Goal: Information Seeking & Learning: Learn about a topic

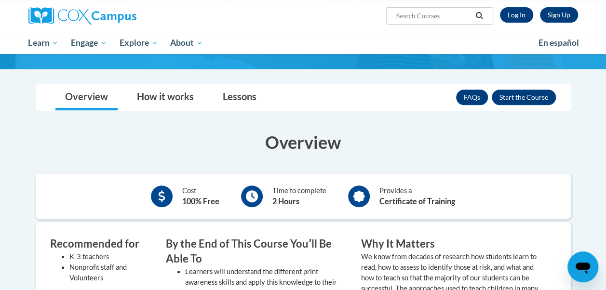
scroll to position [133, 0]
click at [509, 9] on link "Log In" at bounding box center [516, 14] width 33 height 15
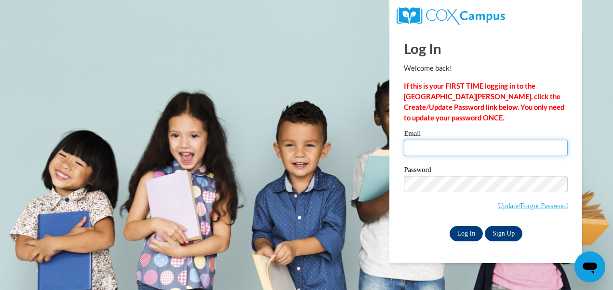
type input "kkagan@students.kennesaw.edu"
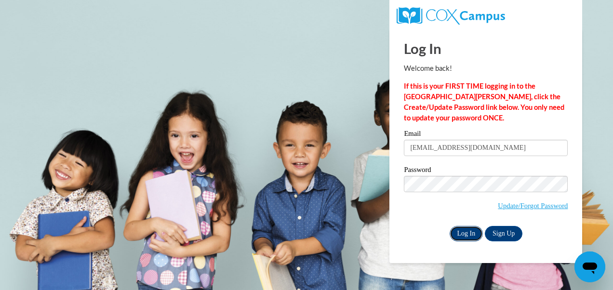
click at [468, 232] on input "Log In" at bounding box center [467, 233] width 34 height 15
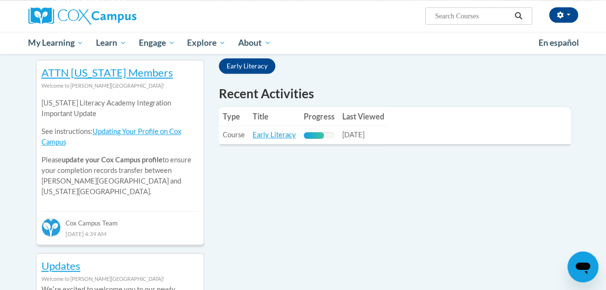
scroll to position [279, 0]
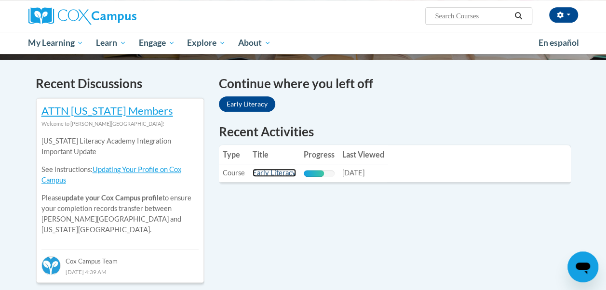
click at [281, 173] on link "Early Literacy" at bounding box center [274, 173] width 43 height 8
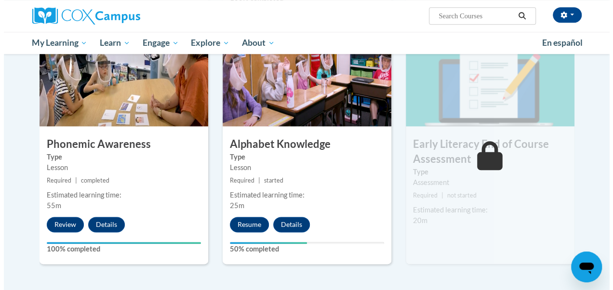
scroll to position [488, 0]
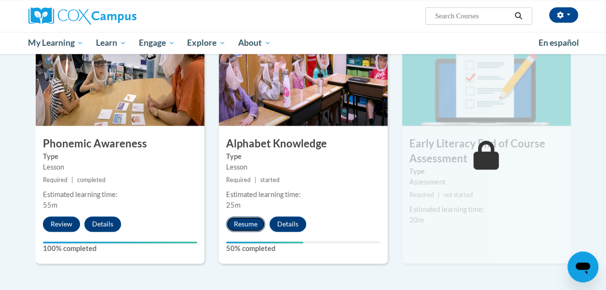
click at [249, 217] on button "Resume" at bounding box center [245, 223] width 39 height 15
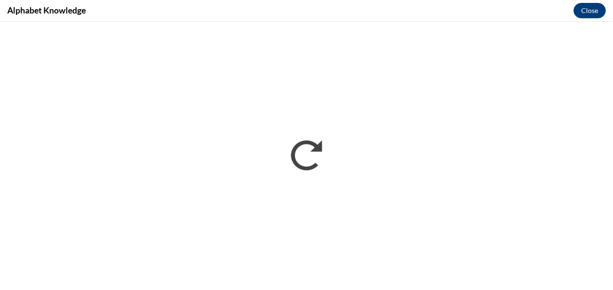
scroll to position [0, 0]
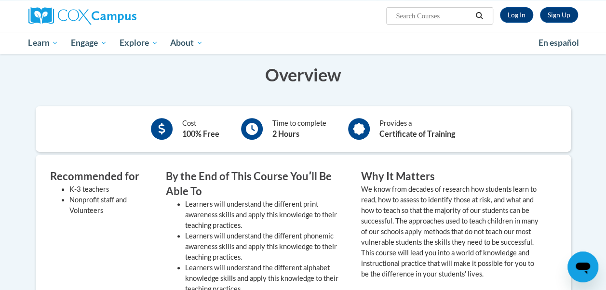
scroll to position [203, 0]
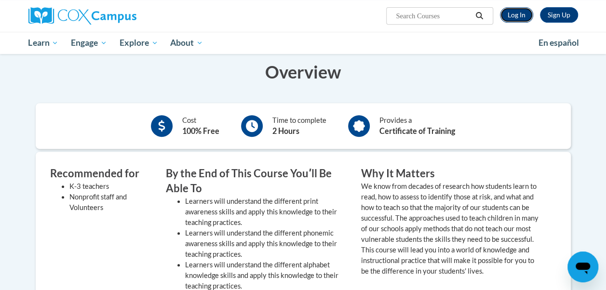
click at [525, 12] on link "Log In" at bounding box center [516, 14] width 33 height 15
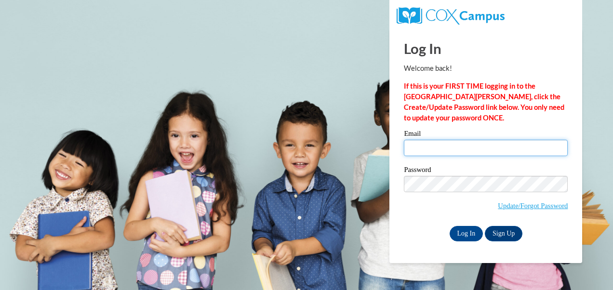
type input "kkagan@students.kennesaw.edu"
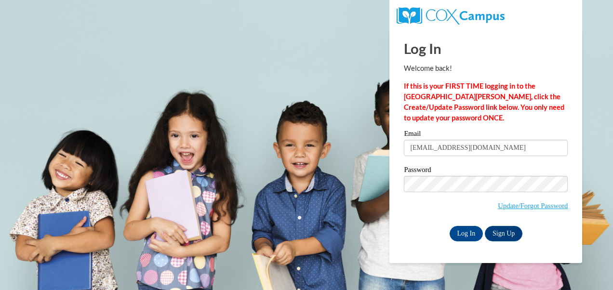
click at [442, 144] on input "kkagan@students.kennesaw.edu" at bounding box center [486, 148] width 164 height 16
click at [470, 232] on input "Log In" at bounding box center [467, 233] width 34 height 15
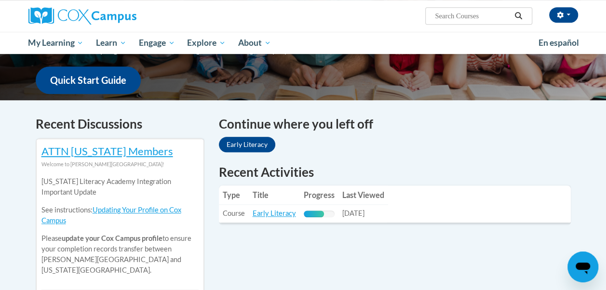
scroll to position [236, 0]
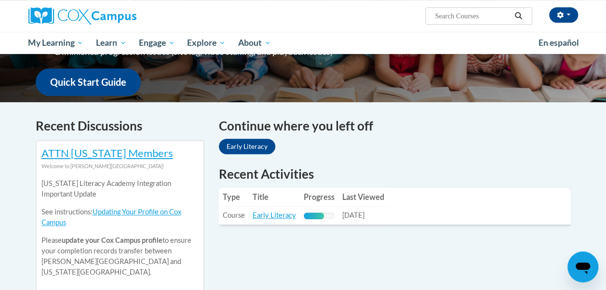
click at [366, 210] on td "Last Viewed: [DATE]" at bounding box center [363, 216] width 50 height 18
click at [282, 214] on link "Early Literacy" at bounding box center [274, 215] width 43 height 8
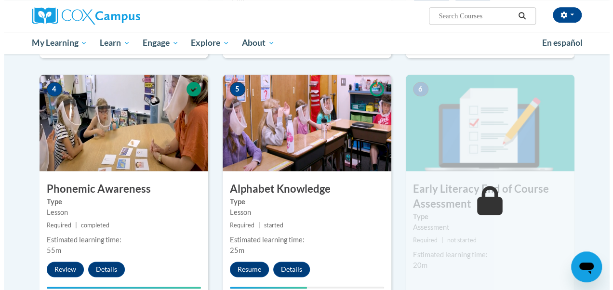
scroll to position [481, 0]
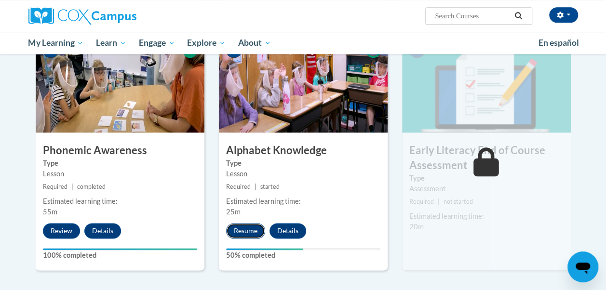
click at [248, 227] on button "Resume" at bounding box center [245, 230] width 39 height 15
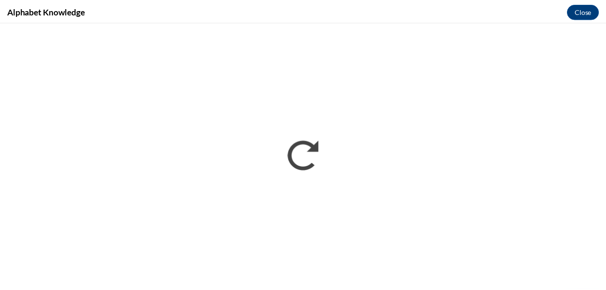
scroll to position [0, 0]
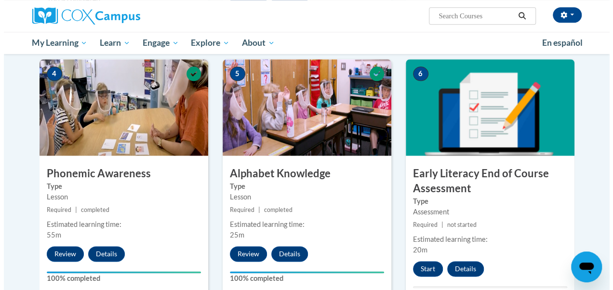
scroll to position [491, 0]
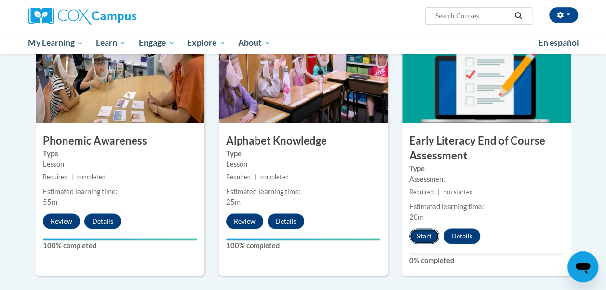
click at [415, 238] on button "Start" at bounding box center [424, 235] width 30 height 15
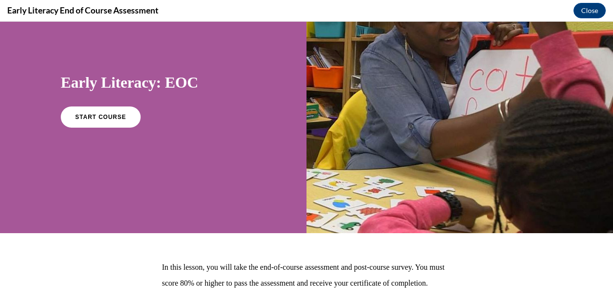
scroll to position [40, 0]
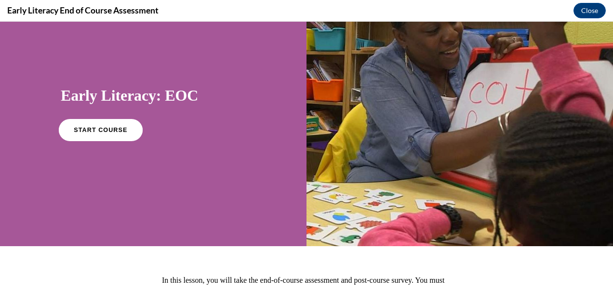
click at [123, 127] on link "START COURSE" at bounding box center [101, 130] width 84 height 22
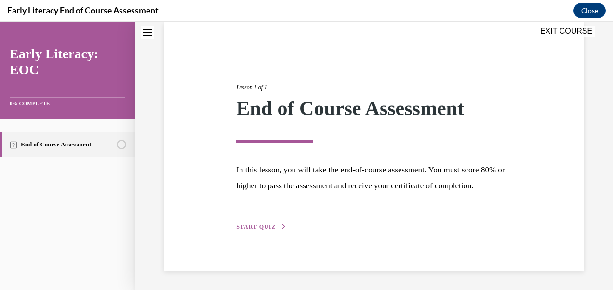
scroll to position [88, 0]
click at [257, 226] on span "START QUIZ" at bounding box center [256, 227] width 40 height 7
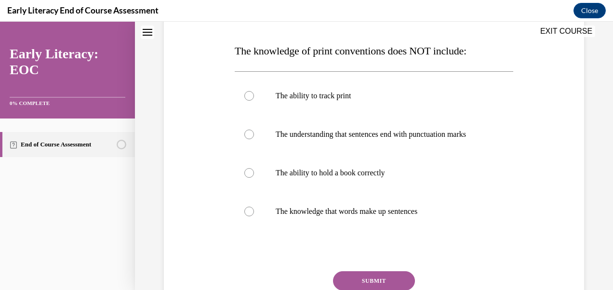
scroll to position [142, 0]
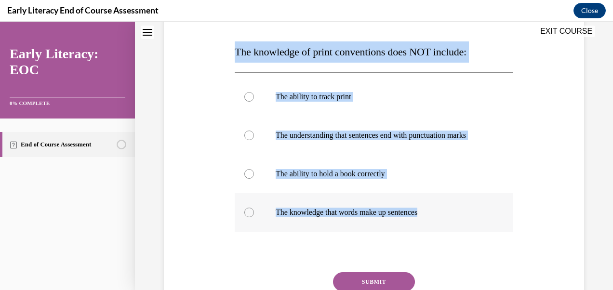
drag, startPoint x: 235, startPoint y: 51, endPoint x: 436, endPoint y: 218, distance: 261.1
click at [436, 218] on div "Question 01/12 The knowledge of print conventions does NOT include: The ability…" at bounding box center [374, 172] width 279 height 360
copy div "The knowledge of print conventions does NOT include: The ability to track print…"
click at [340, 178] on p "The ability to hold a book correctly" at bounding box center [383, 174] width 214 height 10
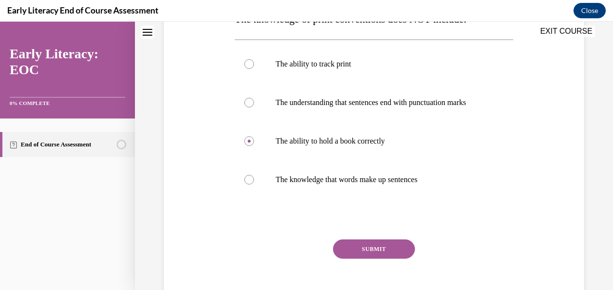
click at [386, 256] on button "SUBMIT" at bounding box center [374, 249] width 82 height 19
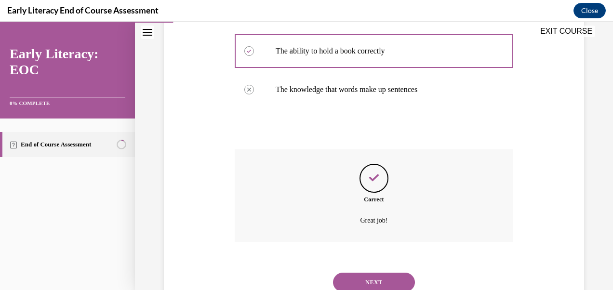
scroll to position [310, 0]
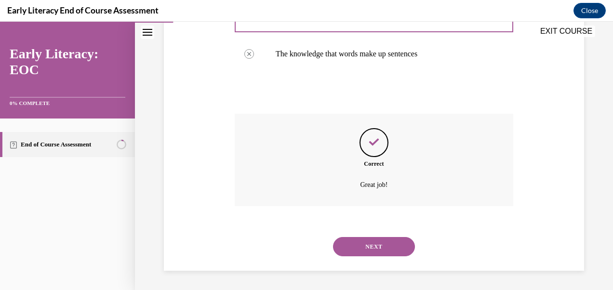
click at [375, 238] on button "NEXT" at bounding box center [374, 246] width 82 height 19
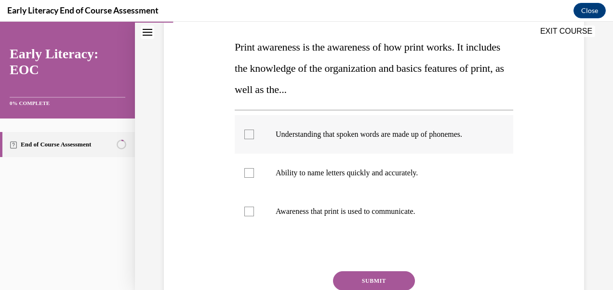
scroll to position [137, 0]
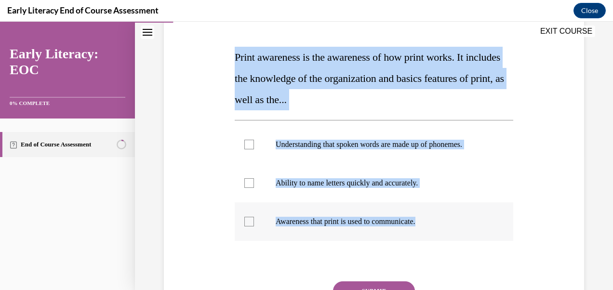
drag, startPoint x: 235, startPoint y: 58, endPoint x: 432, endPoint y: 226, distance: 258.8
click at [432, 226] on div "Question 02/12 Print awareness is the awareness of how print works. It includes…" at bounding box center [374, 178] width 279 height 363
copy div "Print awareness is the awareness of how print works. It includes the knowledge …"
click at [337, 112] on div "Question 02/12 Print awareness is the awareness of how print works. It includes…" at bounding box center [374, 178] width 279 height 363
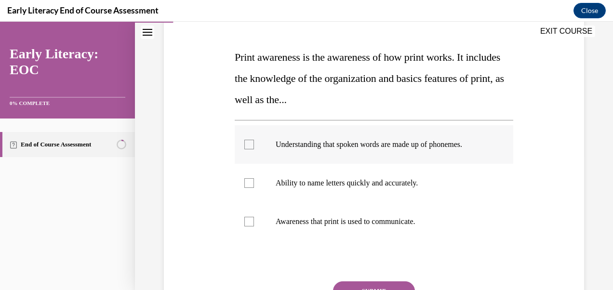
click at [319, 140] on p "Understanding that spoken words are made up of phonemes." at bounding box center [383, 145] width 214 height 10
click at [311, 174] on div at bounding box center [374, 183] width 279 height 39
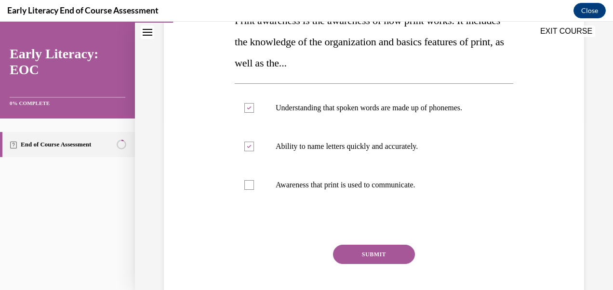
click at [366, 254] on button "SUBMIT" at bounding box center [374, 254] width 82 height 19
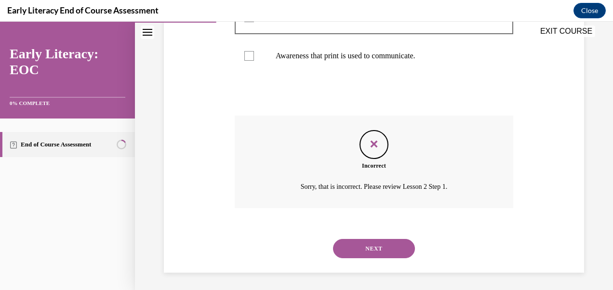
scroll to position [304, 0]
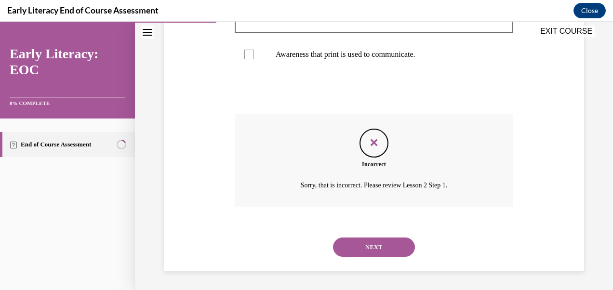
click at [365, 248] on button "NEXT" at bounding box center [374, 247] width 82 height 19
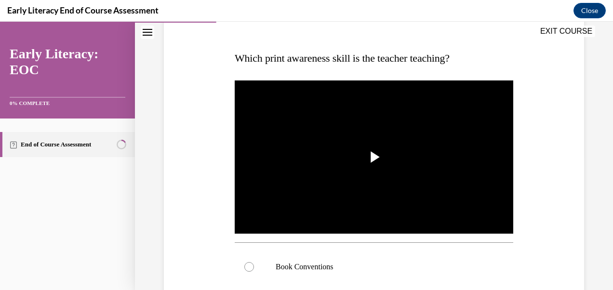
scroll to position [136, 0]
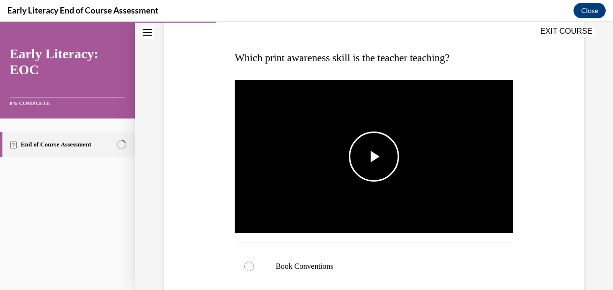
click at [374, 157] on span "Video player" at bounding box center [374, 157] width 0 height 0
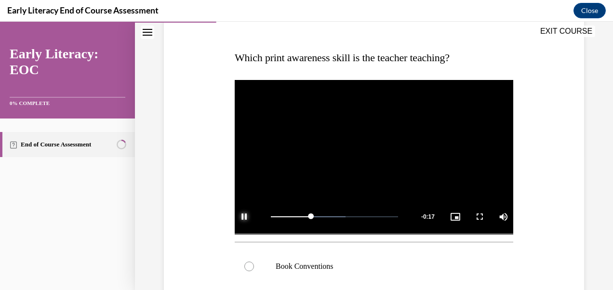
click at [244, 217] on span "Video player" at bounding box center [244, 217] width 19 height 0
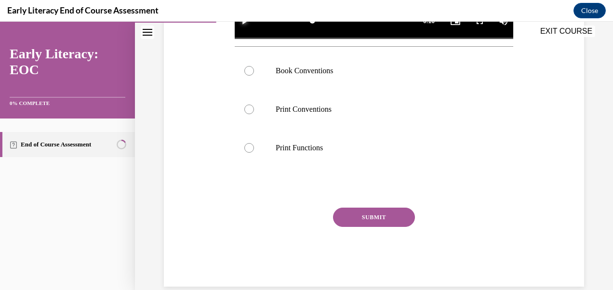
scroll to position [337, 0]
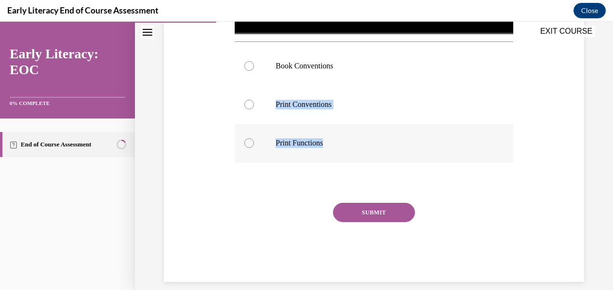
drag, startPoint x: 274, startPoint y: 100, endPoint x: 345, endPoint y: 141, distance: 81.6
click at [345, 141] on div "Book Conventions Print Conventions Print Functions" at bounding box center [374, 105] width 279 height 116
copy div "Print Conventions Print Functions"
click at [294, 107] on div at bounding box center [374, 104] width 279 height 39
click at [384, 205] on button "SUBMIT" at bounding box center [374, 212] width 82 height 19
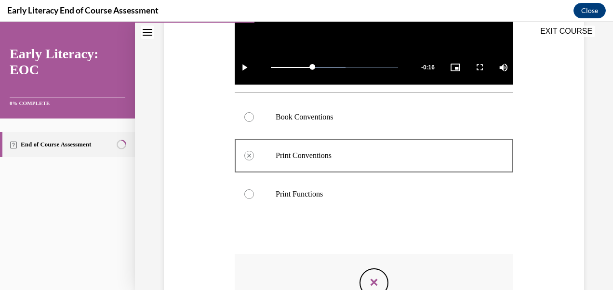
scroll to position [285, 0]
click at [316, 186] on div at bounding box center [374, 194] width 279 height 39
click at [274, 197] on div at bounding box center [374, 194] width 279 height 39
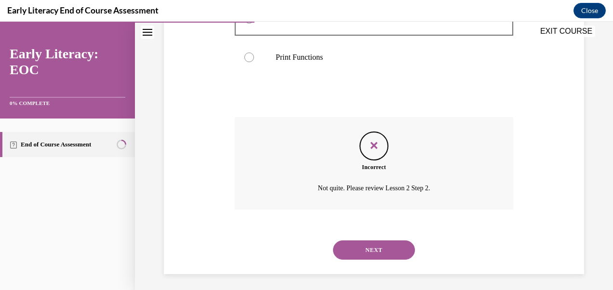
scroll to position [422, 0]
click at [364, 246] on button "NEXT" at bounding box center [374, 250] width 82 height 19
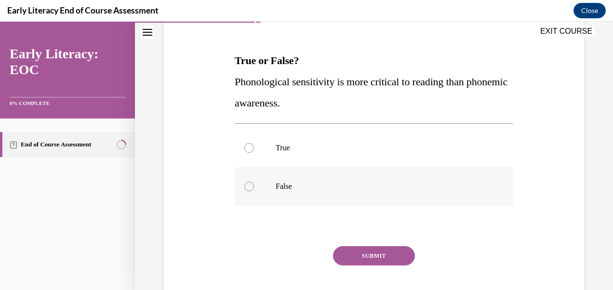
scroll to position [135, 0]
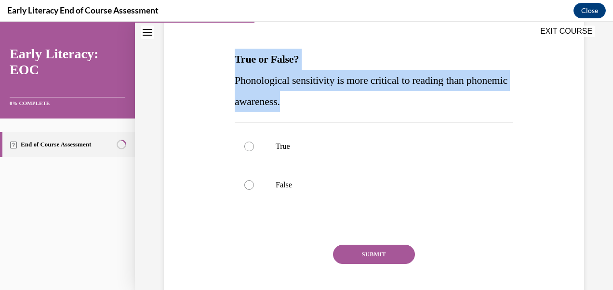
drag, startPoint x: 235, startPoint y: 56, endPoint x: 344, endPoint y: 105, distance: 119.5
click at [344, 105] on div "True or False? Phonological sensitivity is more critical to reading than phonem…" at bounding box center [374, 81] width 279 height 64
copy div "True or False? Phonological sensitivity is more critical to reading than phonem…"
click at [297, 190] on div at bounding box center [374, 185] width 279 height 39
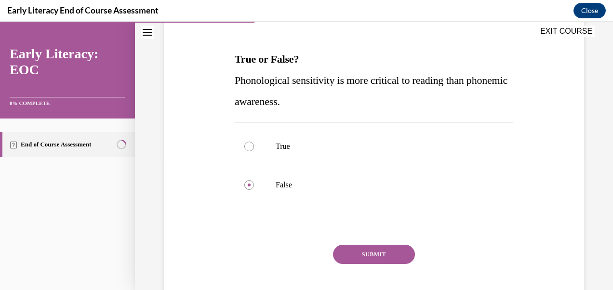
click at [361, 255] on button "SUBMIT" at bounding box center [374, 254] width 82 height 19
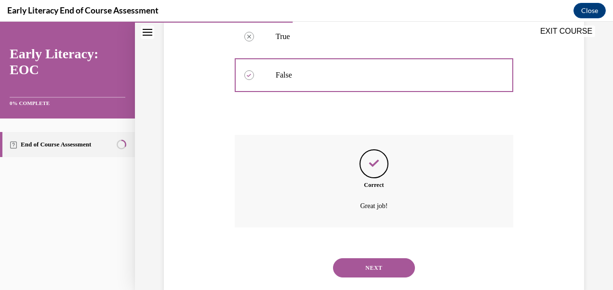
scroll to position [266, 0]
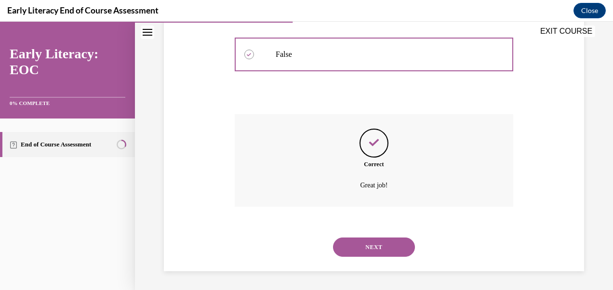
click at [366, 245] on button "NEXT" at bounding box center [374, 247] width 82 height 19
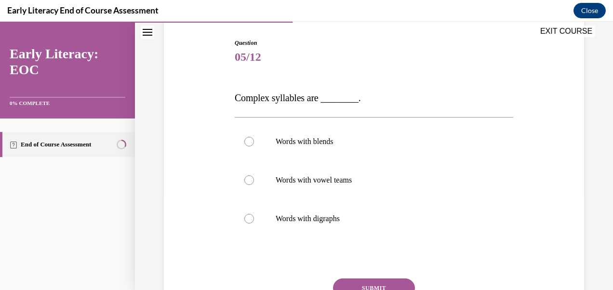
scroll to position [97, 0]
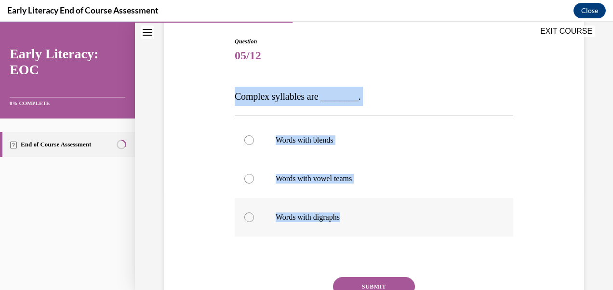
drag, startPoint x: 233, startPoint y: 97, endPoint x: 346, endPoint y: 216, distance: 164.3
click at [346, 216] on div "Question 05/12 Complex syllables are ________. Words with blends Words with vow…" at bounding box center [374, 196] width 279 height 319
copy div "Complex syllables are ________. Words with blends Words with vowel teams Words …"
click at [336, 181] on p "Words with vowel teams" at bounding box center [383, 179] width 214 height 10
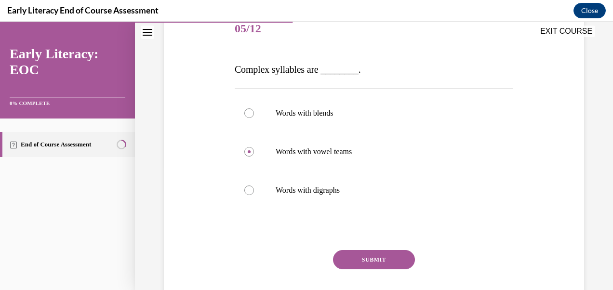
click at [357, 263] on button "SUBMIT" at bounding box center [374, 259] width 82 height 19
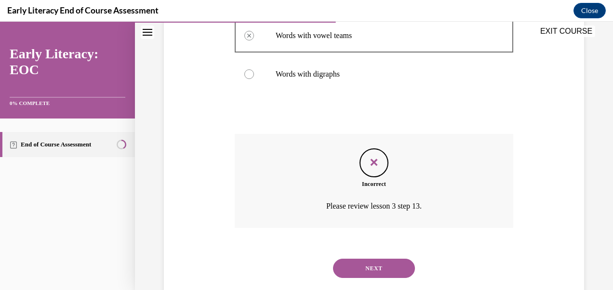
scroll to position [261, 0]
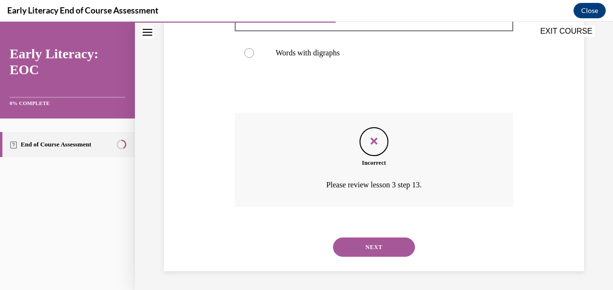
click at [347, 247] on button "NEXT" at bounding box center [374, 247] width 82 height 19
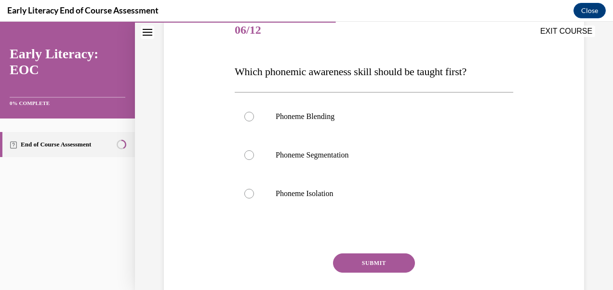
scroll to position [123, 0]
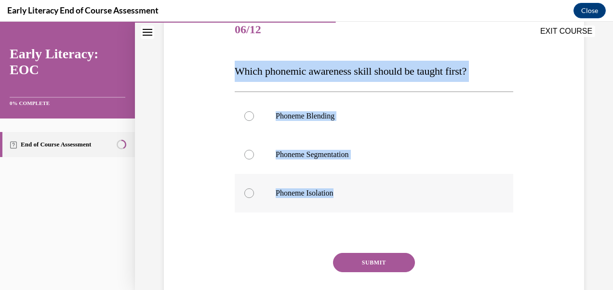
drag, startPoint x: 232, startPoint y: 74, endPoint x: 404, endPoint y: 194, distance: 209.1
click at [404, 194] on div "Question 06/12 Which phonemic awareness skill should be taught first? Phoneme B…" at bounding box center [373, 164] width 283 height 335
copy div "Which phonemic awareness skill should be taught first? Phoneme Blending Phoneme…"
click at [309, 196] on p "Phoneme Isolation" at bounding box center [383, 193] width 214 height 10
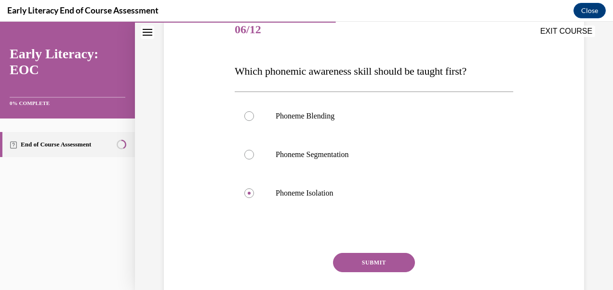
click at [371, 254] on button "SUBMIT" at bounding box center [374, 262] width 82 height 19
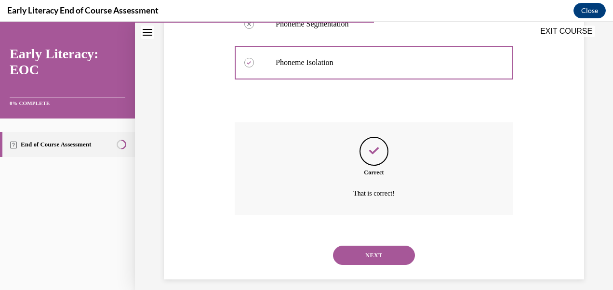
scroll to position [262, 0]
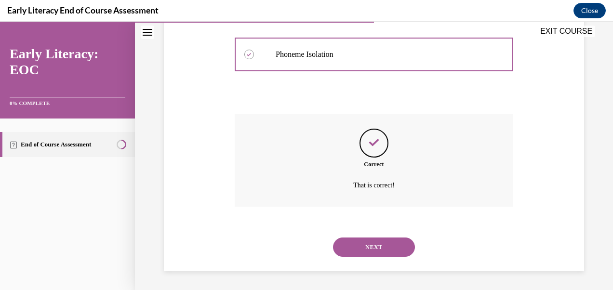
click at [367, 246] on button "NEXT" at bounding box center [374, 247] width 82 height 19
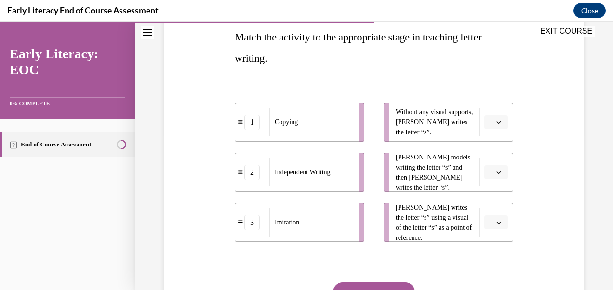
scroll to position [159, 0]
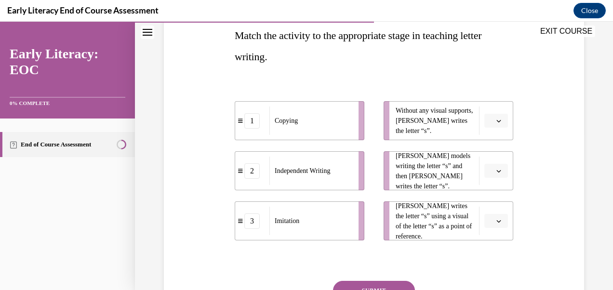
click at [317, 132] on div "Copying" at bounding box center [310, 121] width 83 height 28
click at [292, 226] on span "Imitation" at bounding box center [287, 221] width 25 height 10
drag, startPoint x: 439, startPoint y: 219, endPoint x: 402, endPoint y: 210, distance: 37.8
click at [402, 210] on span "[PERSON_NAME] writes the letter “s” using a visual of the letter “s” as a point…" at bounding box center [435, 221] width 79 height 40
drag, startPoint x: 402, startPoint y: 210, endPoint x: 493, endPoint y: 222, distance: 90.9
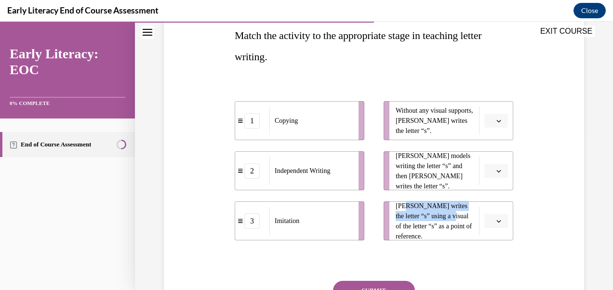
click at [497, 222] on icon "button" at bounding box center [499, 221] width 4 height 2
click at [491, 205] on div "3" at bounding box center [489, 199] width 24 height 19
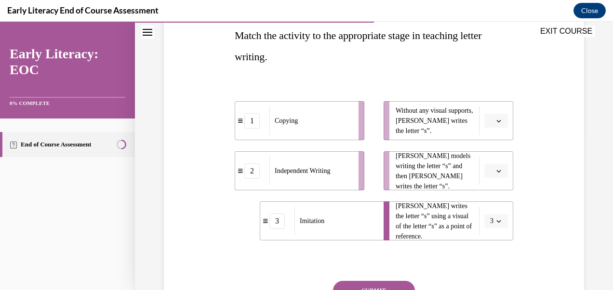
click at [490, 123] on span "Please select an option" at bounding box center [491, 121] width 3 height 10
click at [493, 174] on div "2" at bounding box center [489, 180] width 24 height 19
click at [493, 174] on button "button" at bounding box center [496, 171] width 24 height 14
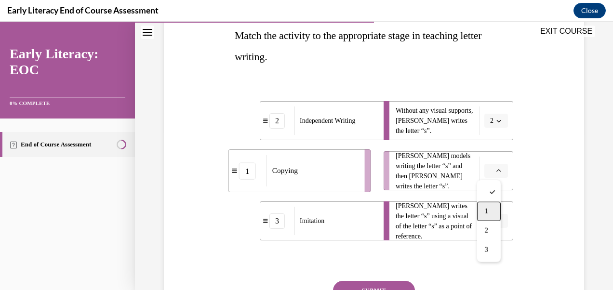
click at [494, 208] on div "1" at bounding box center [489, 211] width 24 height 19
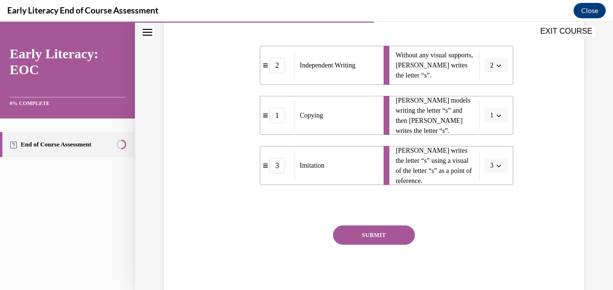
scroll to position [223, 0]
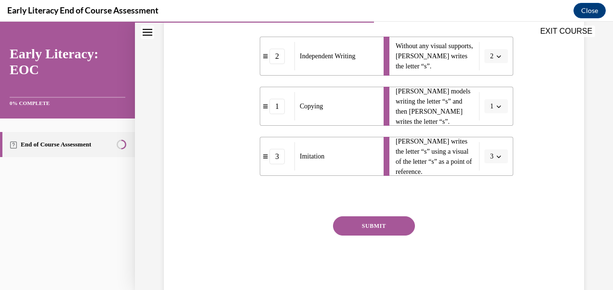
click at [418, 228] on div "SUBMIT" at bounding box center [374, 240] width 279 height 48
click at [401, 227] on button "SUBMIT" at bounding box center [374, 225] width 82 height 19
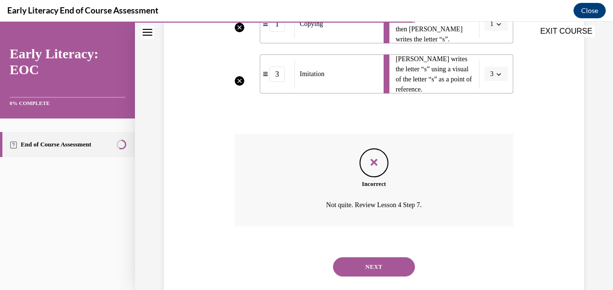
scroll to position [325, 0]
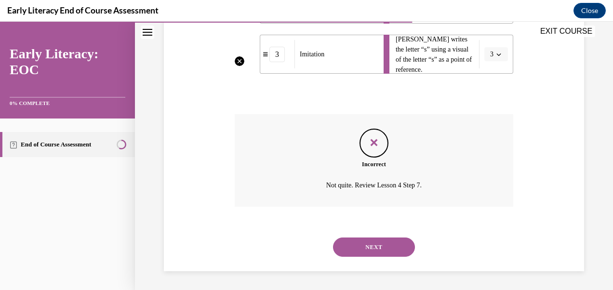
click at [380, 244] on button "NEXT" at bounding box center [374, 247] width 82 height 19
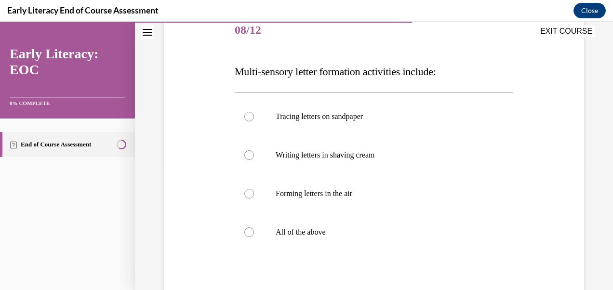
scroll to position [123, 0]
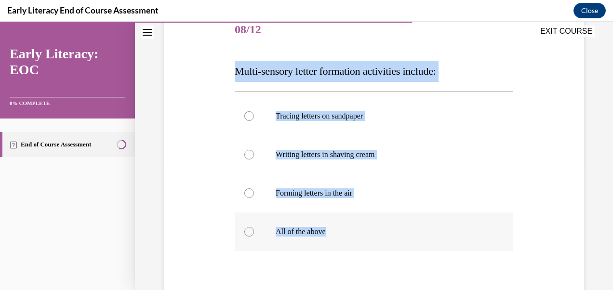
drag, startPoint x: 235, startPoint y: 72, endPoint x: 337, endPoint y: 212, distance: 172.9
click at [337, 212] on div "Question 08/12 Multi-sensory letter formation activities include: Tracing lette…" at bounding box center [374, 191] width 279 height 360
copy div "Multi-sensory letter formation activities include: Tracing letters on sandpaper…"
click at [306, 132] on div at bounding box center [374, 116] width 279 height 39
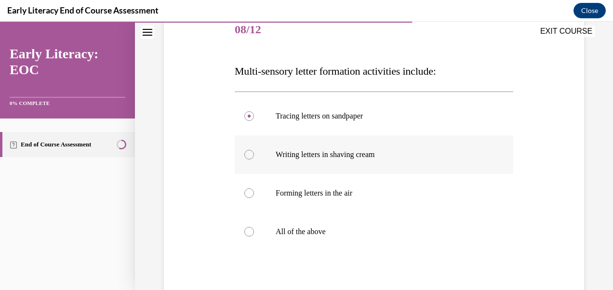
click at [306, 157] on p "Writing letters in shaving cream" at bounding box center [383, 155] width 214 height 10
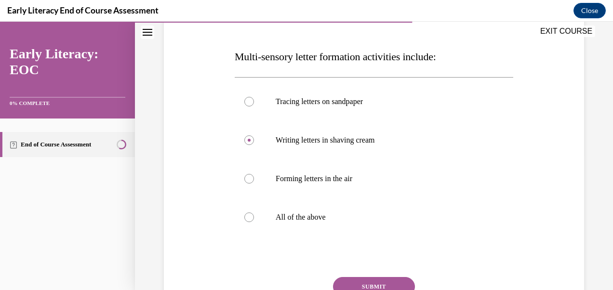
click at [357, 284] on button "SUBMIT" at bounding box center [374, 286] width 82 height 19
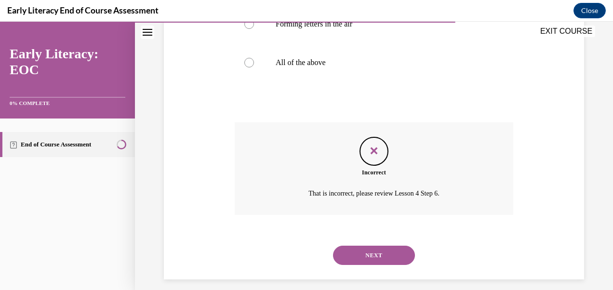
scroll to position [300, 0]
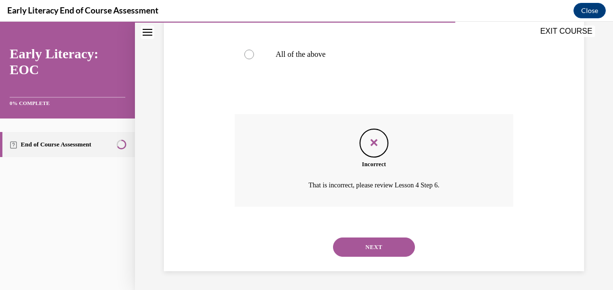
click at [389, 248] on button "NEXT" at bounding box center [374, 247] width 82 height 19
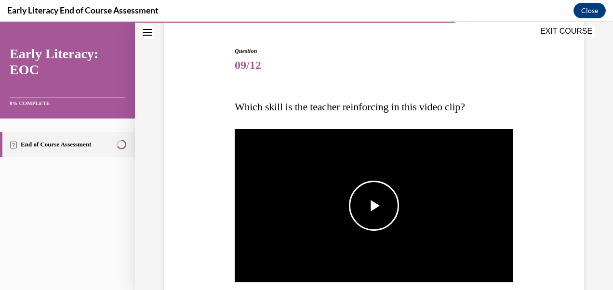
scroll to position [85, 0]
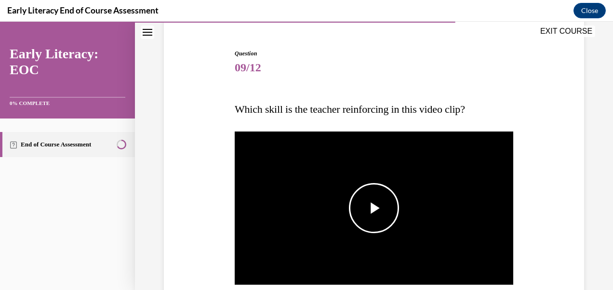
click at [374, 208] on span "Video player" at bounding box center [374, 208] width 0 height 0
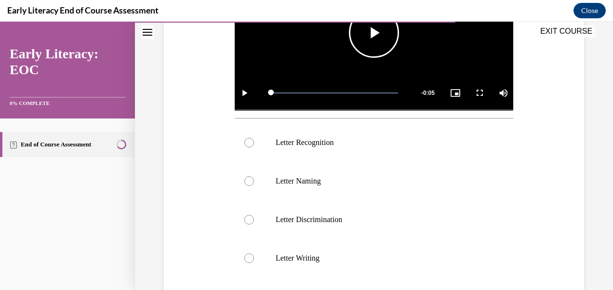
scroll to position [261, 0]
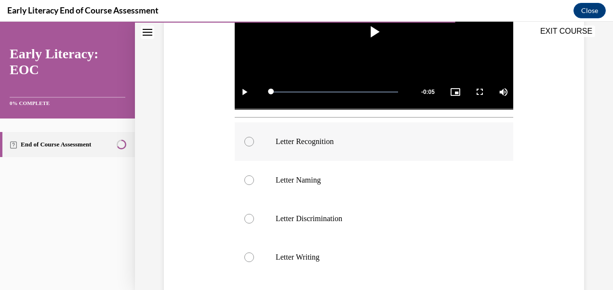
click at [381, 142] on p "Letter Recognition" at bounding box center [383, 142] width 214 height 10
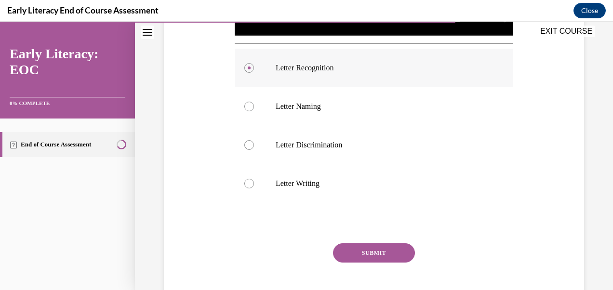
scroll to position [336, 0]
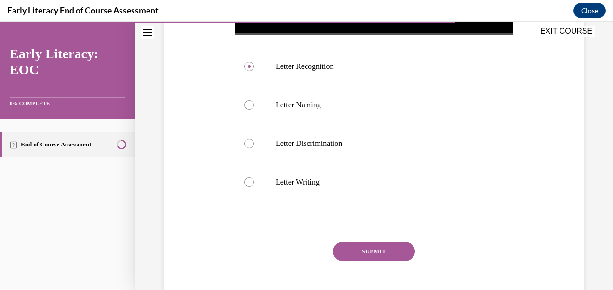
click at [357, 251] on button "SUBMIT" at bounding box center [374, 251] width 82 height 19
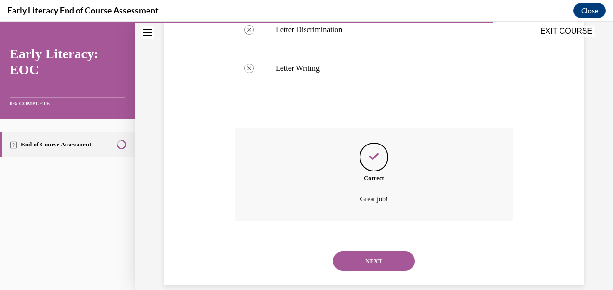
scroll to position [461, 0]
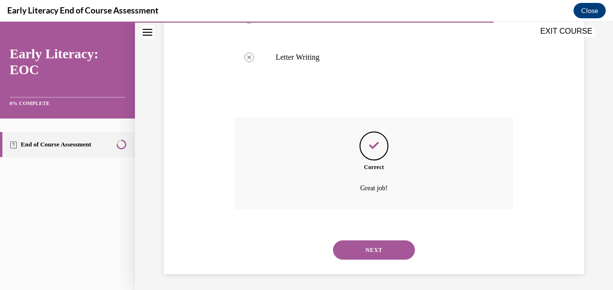
drag, startPoint x: 357, startPoint y: 251, endPoint x: 338, endPoint y: 246, distance: 18.8
click at [338, 246] on button "NEXT" at bounding box center [374, 250] width 82 height 19
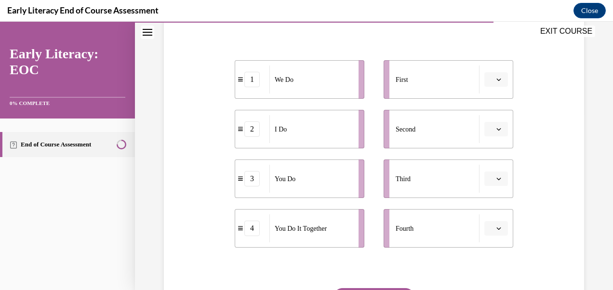
scroll to position [180, 0]
click at [495, 82] on button "button" at bounding box center [496, 77] width 24 height 14
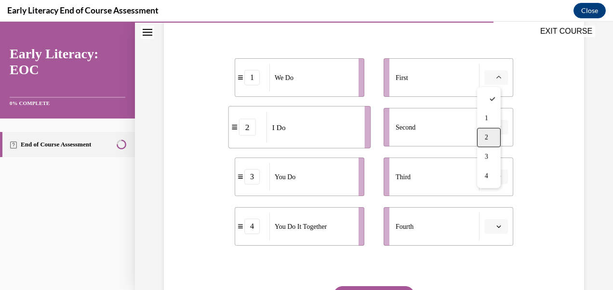
click at [490, 134] on div "2" at bounding box center [489, 137] width 24 height 19
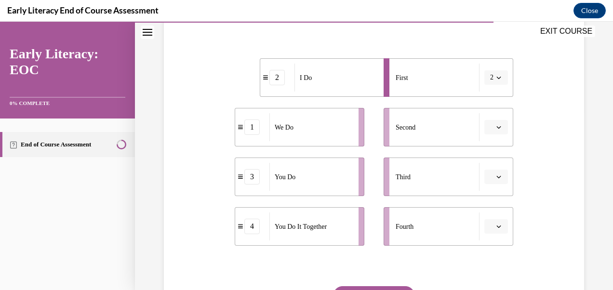
click at [494, 132] on button "button" at bounding box center [496, 127] width 24 height 14
click at [487, 168] on span "1" at bounding box center [486, 168] width 3 height 8
click at [494, 173] on button "button" at bounding box center [496, 177] width 24 height 14
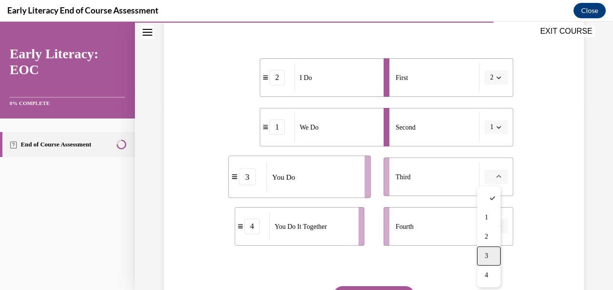
click at [494, 254] on div "3" at bounding box center [489, 255] width 24 height 19
click at [490, 221] on button "button" at bounding box center [496, 226] width 24 height 14
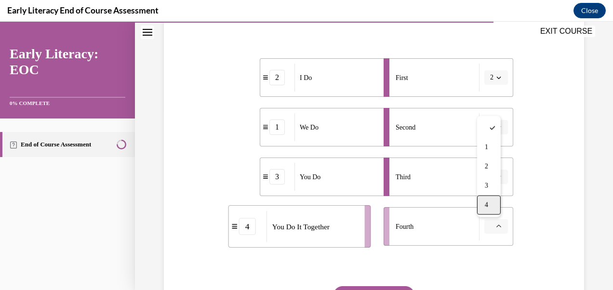
click at [489, 209] on div "4" at bounding box center [489, 205] width 24 height 19
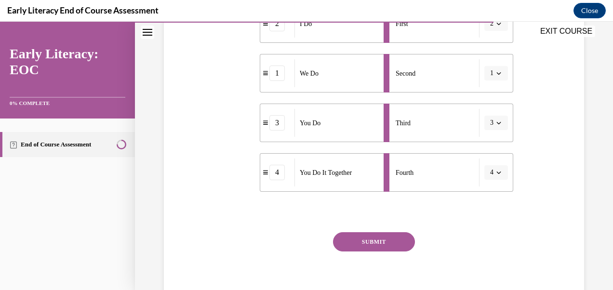
click at [386, 242] on button "SUBMIT" at bounding box center [374, 241] width 82 height 19
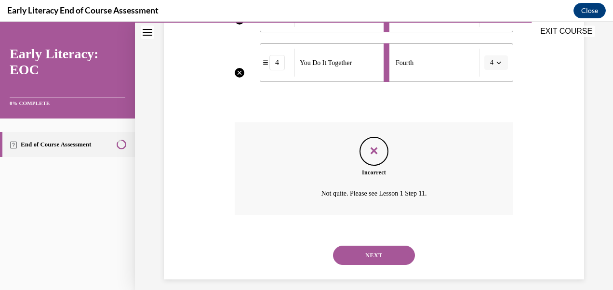
scroll to position [352, 0]
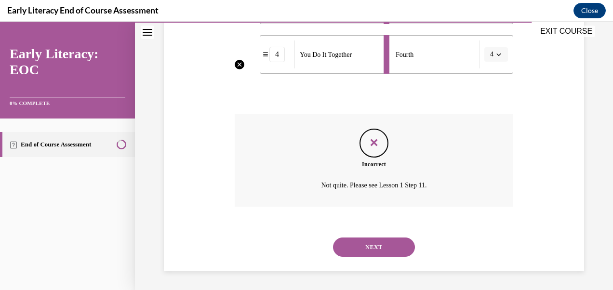
click at [391, 242] on button "NEXT" at bounding box center [374, 247] width 82 height 19
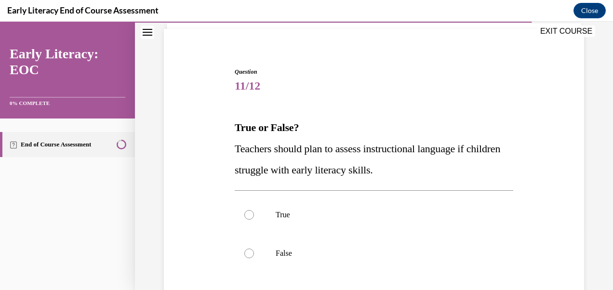
scroll to position [108, 0]
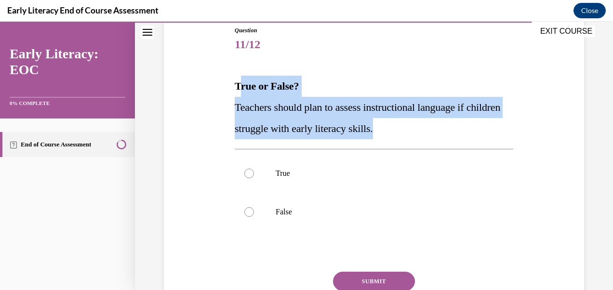
drag, startPoint x: 237, startPoint y: 84, endPoint x: 448, endPoint y: 121, distance: 214.7
click at [448, 121] on div "True or False? Teachers should plan to assess instructional language if childre…" at bounding box center [374, 108] width 279 height 64
copy div "rue or False? Teachers should plan to assess instructional language if children…"
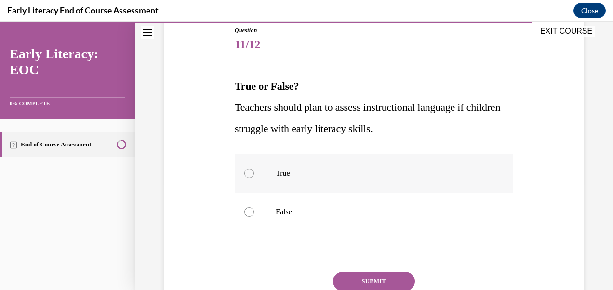
click at [302, 172] on p "True" at bounding box center [383, 174] width 214 height 10
click at [361, 280] on button "SUBMIT" at bounding box center [374, 281] width 82 height 19
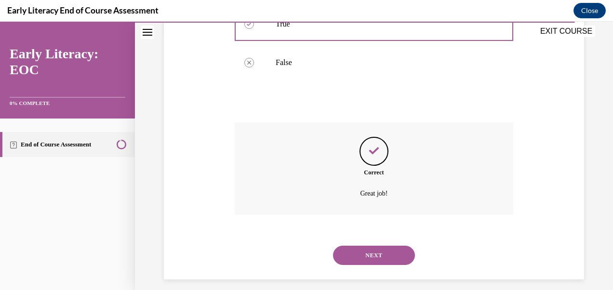
scroll to position [266, 0]
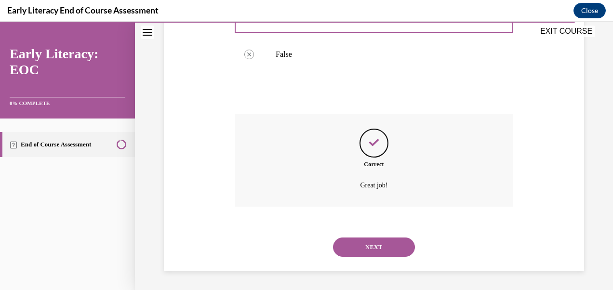
click at [387, 245] on button "NEXT" at bounding box center [374, 247] width 82 height 19
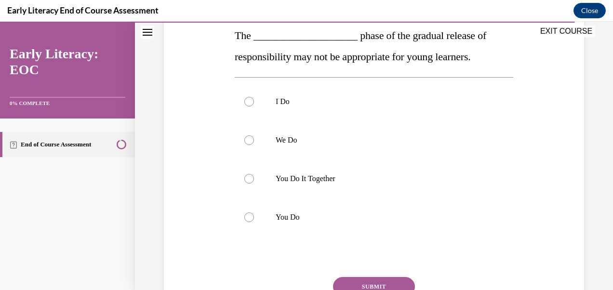
scroll to position [166, 0]
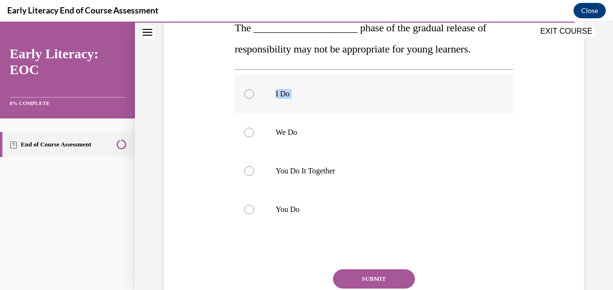
drag, startPoint x: 316, startPoint y: 145, endPoint x: 287, endPoint y: 103, distance: 50.5
click at [287, 103] on div "I Do We Do You Do It Together You Do" at bounding box center [374, 152] width 279 height 154
drag, startPoint x: 287, startPoint y: 103, endPoint x: 250, endPoint y: 98, distance: 37.9
click at [250, 98] on div at bounding box center [374, 94] width 279 height 39
click at [276, 208] on p "You Do" at bounding box center [383, 210] width 214 height 10
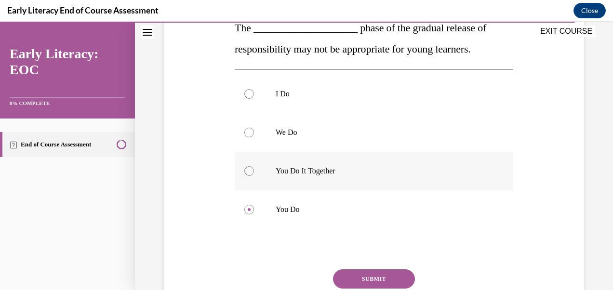
click at [240, 181] on div at bounding box center [374, 171] width 279 height 39
click at [371, 279] on button "SUBMIT" at bounding box center [374, 278] width 82 height 19
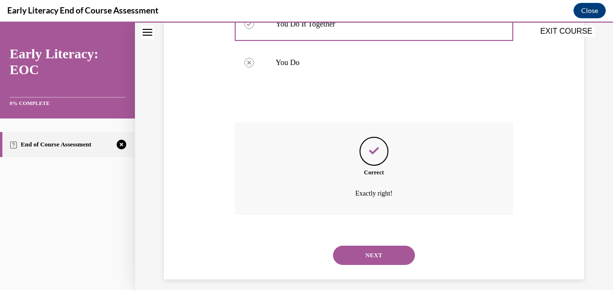
scroll to position [321, 0]
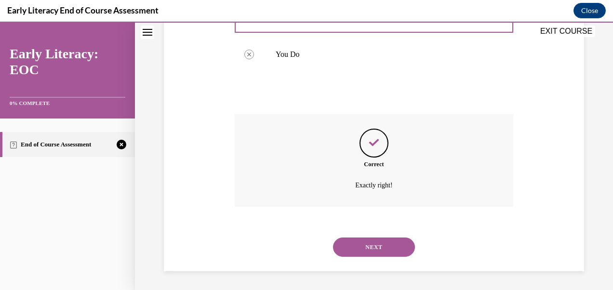
click at [371, 247] on button "NEXT" at bounding box center [374, 247] width 82 height 19
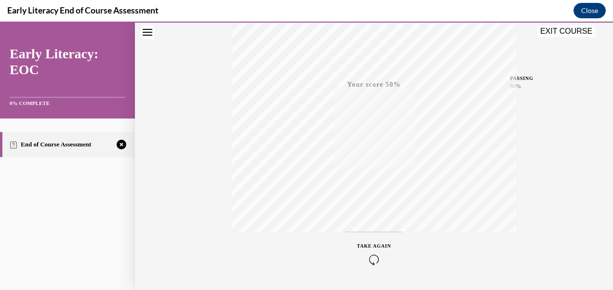
scroll to position [225, 0]
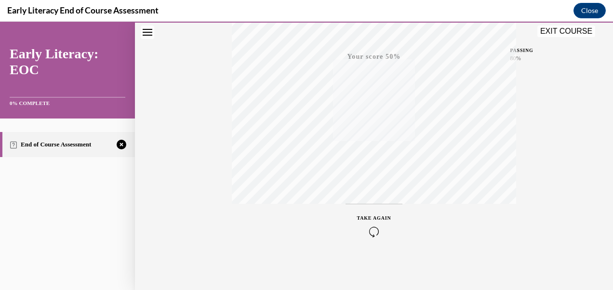
click at [372, 232] on icon "button" at bounding box center [374, 232] width 34 height 11
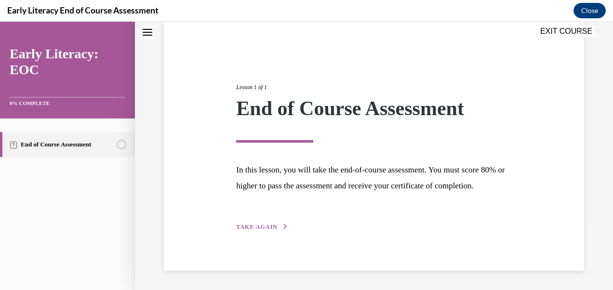
scroll to position [89, 0]
click at [262, 223] on button "TAKE AGAIN" at bounding box center [262, 227] width 52 height 9
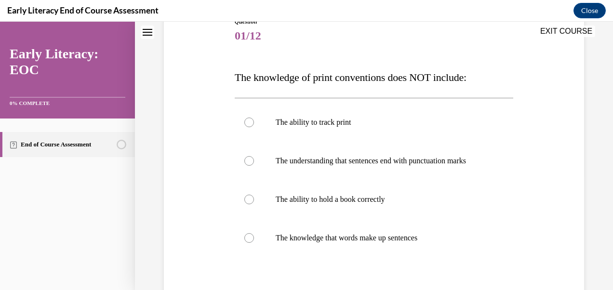
scroll to position [145, 0]
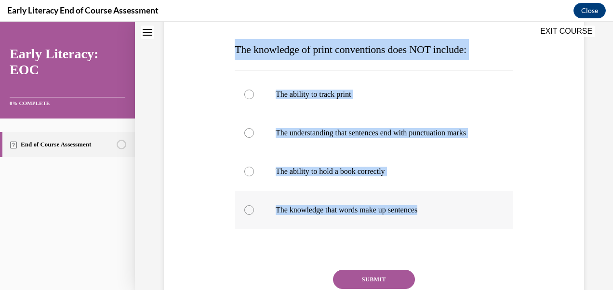
drag, startPoint x: 233, startPoint y: 49, endPoint x: 434, endPoint y: 221, distance: 264.2
click at [434, 221] on div "Question 01/12 The knowledge of print conventions does NOT include: The ability…" at bounding box center [374, 169] width 279 height 360
copy div "The knowledge of print conventions does NOT include: The ability to track print…"
click at [329, 176] on p "The ability to hold a book correctly" at bounding box center [383, 172] width 214 height 10
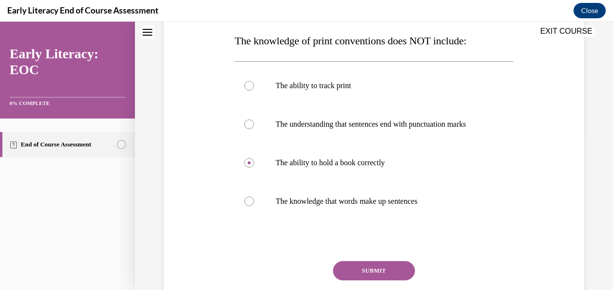
scroll to position [152, 0]
click at [396, 279] on button "SUBMIT" at bounding box center [374, 271] width 82 height 19
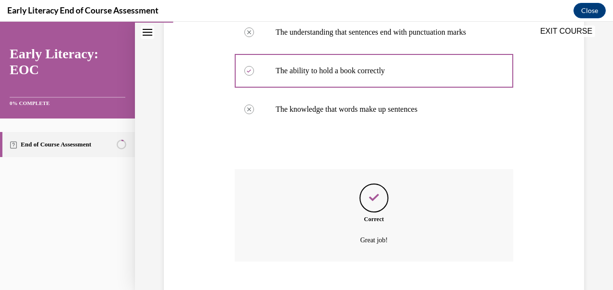
scroll to position [310, 0]
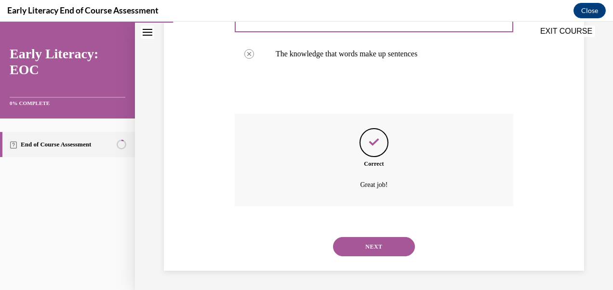
click at [383, 250] on button "NEXT" at bounding box center [374, 246] width 82 height 19
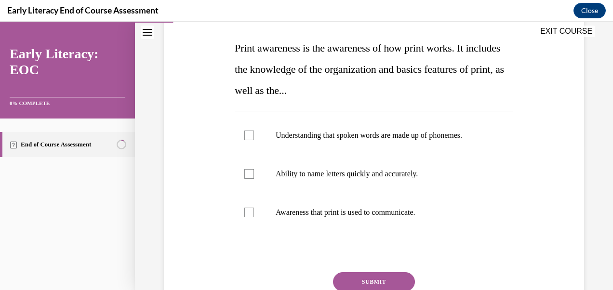
scroll to position [149, 0]
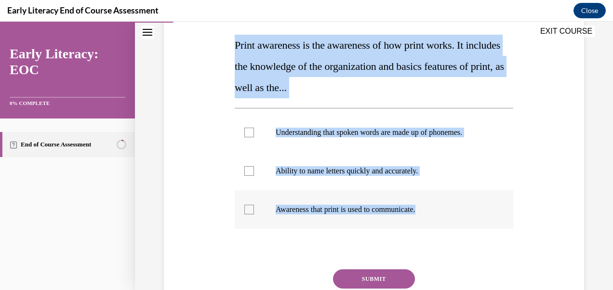
drag, startPoint x: 233, startPoint y: 48, endPoint x: 433, endPoint y: 211, distance: 257.3
click at [433, 211] on div "Question 02/12 Print awareness is the awareness of how print works. It includes…" at bounding box center [374, 166] width 279 height 363
copy div "Print awareness is the awareness of how print works. It includes the knowledge …"
click at [409, 108] on div "Understanding that spoken words are made up of phonemes. Ability to name letter…" at bounding box center [374, 171] width 279 height 126
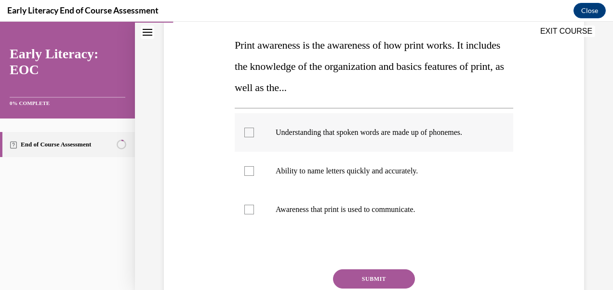
click at [349, 138] on div at bounding box center [374, 132] width 279 height 39
click at [287, 130] on p "Understanding that spoken words are made up of phonemes." at bounding box center [383, 133] width 214 height 10
click at [306, 219] on div at bounding box center [374, 209] width 279 height 39
click at [361, 276] on button "SUBMIT" at bounding box center [374, 278] width 82 height 19
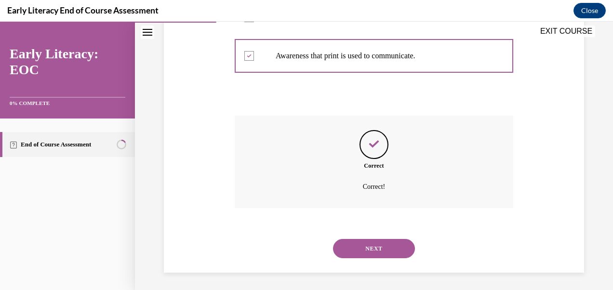
scroll to position [304, 0]
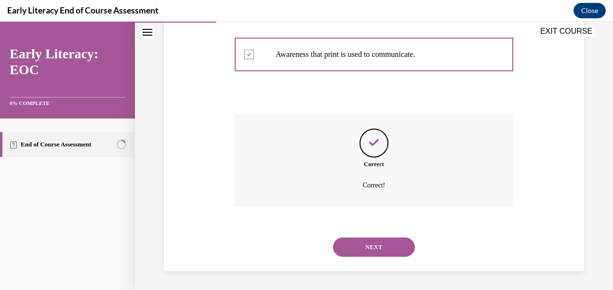
click at [395, 248] on button "NEXT" at bounding box center [374, 247] width 82 height 19
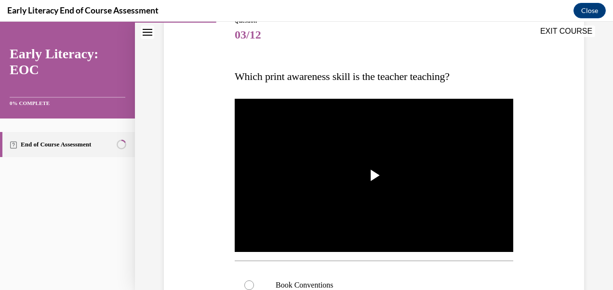
scroll to position [119, 0]
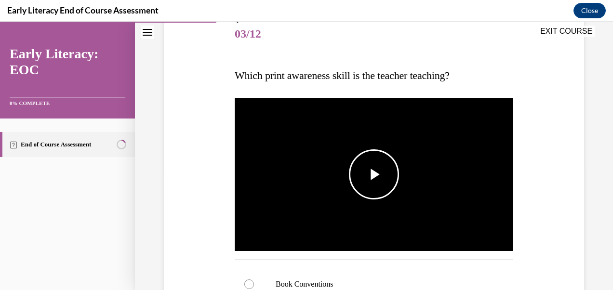
click at [374, 174] on span "Video player" at bounding box center [374, 174] width 0 height 0
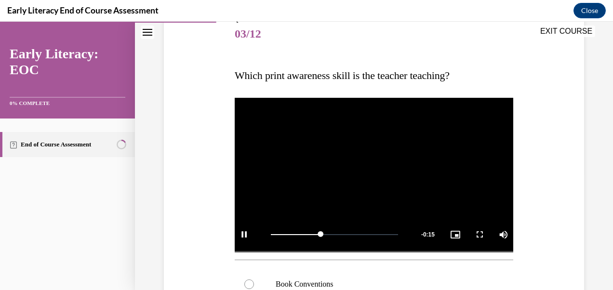
click at [331, 165] on video "Video player" at bounding box center [374, 174] width 279 height 157
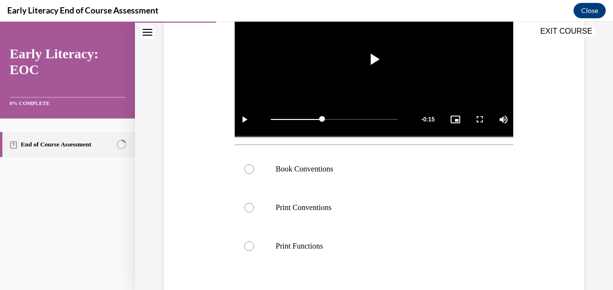
scroll to position [253, 0]
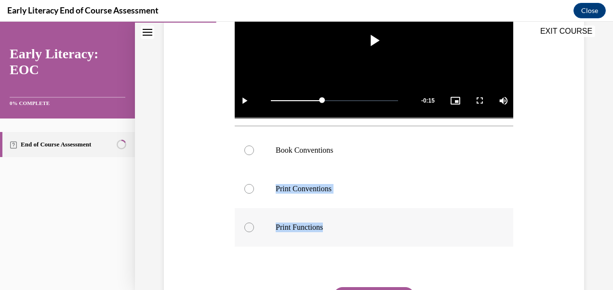
drag, startPoint x: 276, startPoint y: 185, endPoint x: 327, endPoint y: 223, distance: 63.7
click at [327, 223] on div "Book Conventions Print Conventions Print Functions" at bounding box center [374, 189] width 279 height 116
click at [284, 189] on p "Print Conventions" at bounding box center [383, 189] width 214 height 10
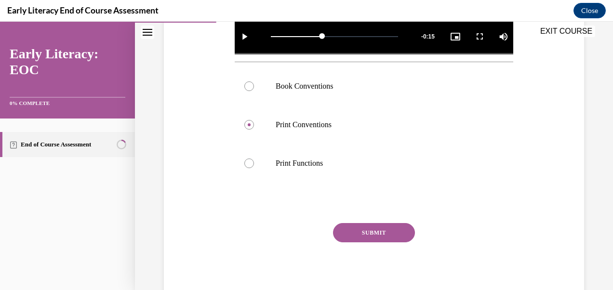
click at [388, 228] on button "SUBMIT" at bounding box center [374, 232] width 82 height 19
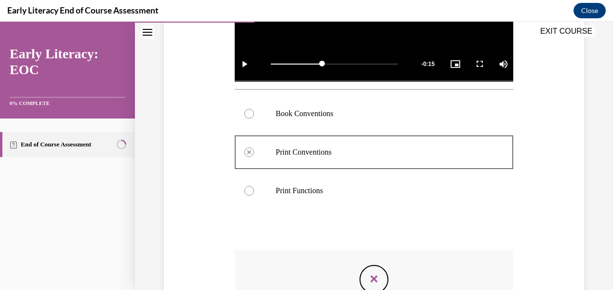
scroll to position [423, 0]
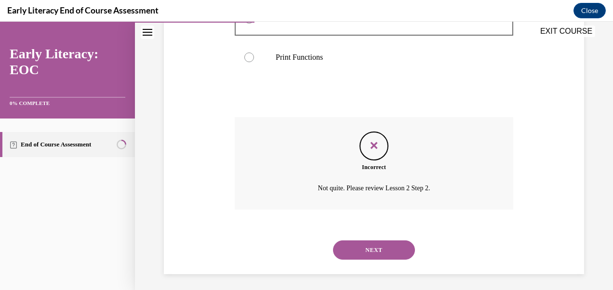
click at [378, 251] on button "NEXT" at bounding box center [374, 250] width 82 height 19
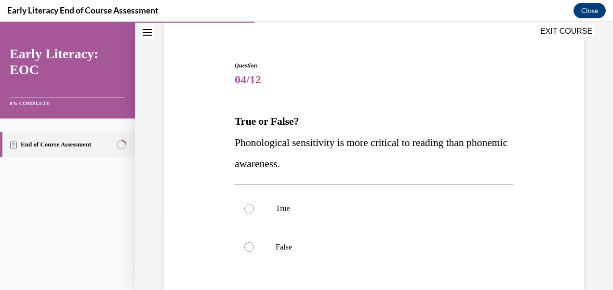
scroll to position [73, 0]
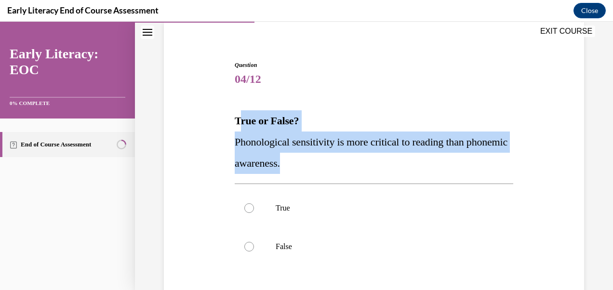
drag, startPoint x: 238, startPoint y: 118, endPoint x: 346, endPoint y: 172, distance: 120.3
click at [346, 172] on div "True or False? Phonological sensitivity is more critical to reading than phonem…" at bounding box center [374, 142] width 279 height 64
drag, startPoint x: 346, startPoint y: 172, endPoint x: 336, endPoint y: 164, distance: 12.3
click at [336, 164] on p "Phonological sensitivity is more critical to reading than phonemic awareness." at bounding box center [374, 153] width 279 height 42
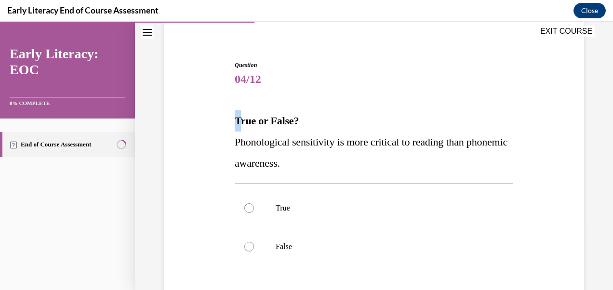
drag, startPoint x: 336, startPoint y: 164, endPoint x: 227, endPoint y: 121, distance: 117.1
click at [227, 121] on div "Question 04/12 True or False? Phonological sensitivity is more critical to read…" at bounding box center [373, 209] width 425 height 354
drag, startPoint x: 227, startPoint y: 121, endPoint x: 238, endPoint y: 120, distance: 11.1
click at [238, 120] on strong "True or False?" at bounding box center [267, 121] width 64 height 12
click at [235, 118] on strong "True or False?" at bounding box center [267, 121] width 64 height 12
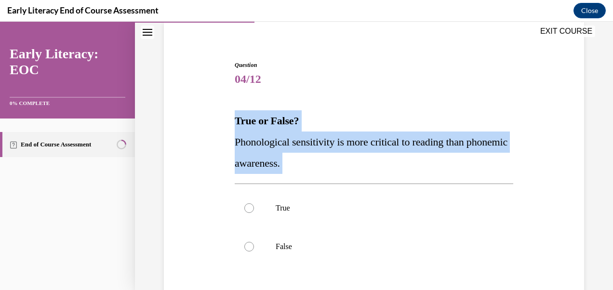
drag, startPoint x: 235, startPoint y: 118, endPoint x: 351, endPoint y: 168, distance: 126.5
click at [351, 168] on div "True or False? Phonological sensitivity is more critical to reading than phonem…" at bounding box center [374, 142] width 279 height 64
click at [287, 224] on div at bounding box center [374, 208] width 279 height 39
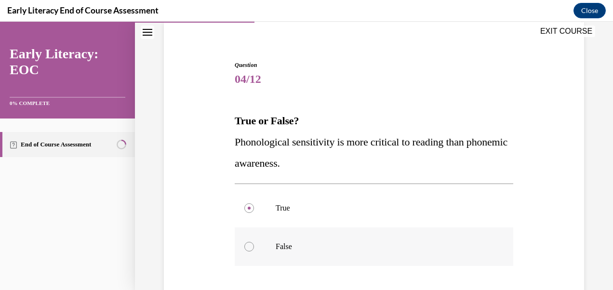
click at [251, 246] on div at bounding box center [249, 247] width 10 height 10
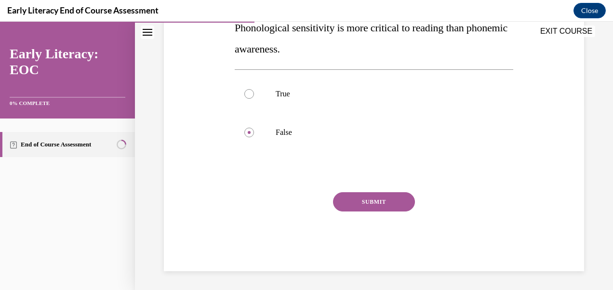
click at [395, 195] on button "SUBMIT" at bounding box center [374, 201] width 82 height 19
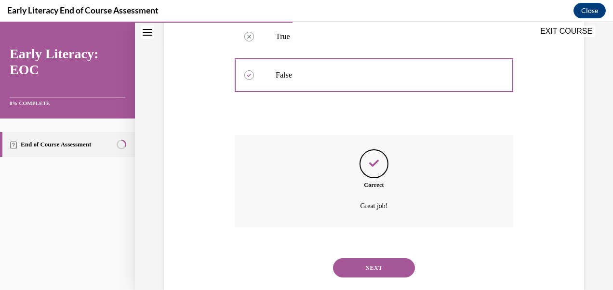
scroll to position [266, 0]
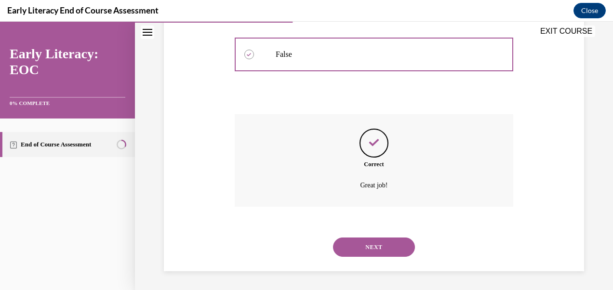
click at [382, 244] on button "NEXT" at bounding box center [374, 247] width 82 height 19
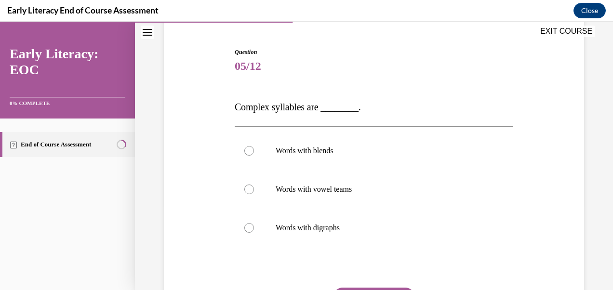
scroll to position [90, 0]
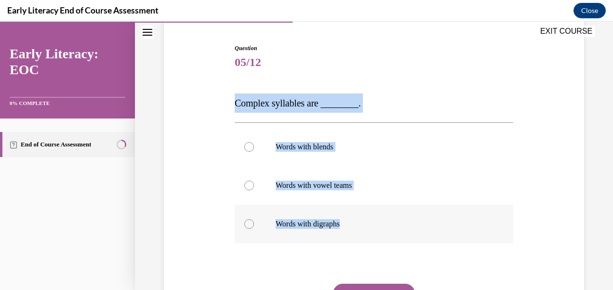
drag, startPoint x: 234, startPoint y: 105, endPoint x: 350, endPoint y: 225, distance: 166.7
click at [350, 225] on div "Question 05/12 Complex syllables are ________. Words with blends Words with vow…" at bounding box center [374, 203] width 279 height 319
click at [316, 156] on div at bounding box center [374, 147] width 279 height 39
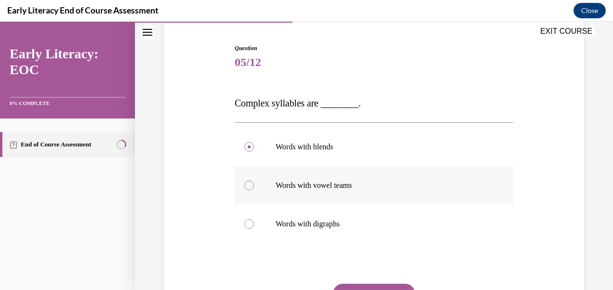
click at [279, 192] on div at bounding box center [374, 185] width 279 height 39
click at [288, 220] on p "Words with digraphs" at bounding box center [383, 224] width 214 height 10
click at [294, 138] on div at bounding box center [374, 147] width 279 height 39
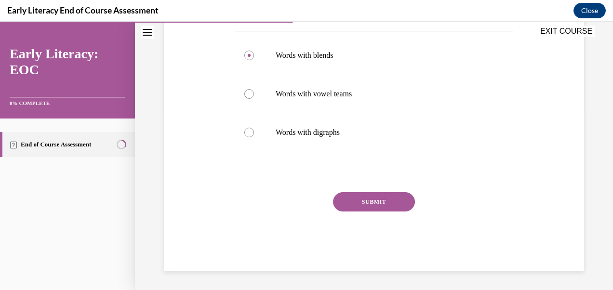
click at [400, 200] on button "SUBMIT" at bounding box center [374, 201] width 82 height 19
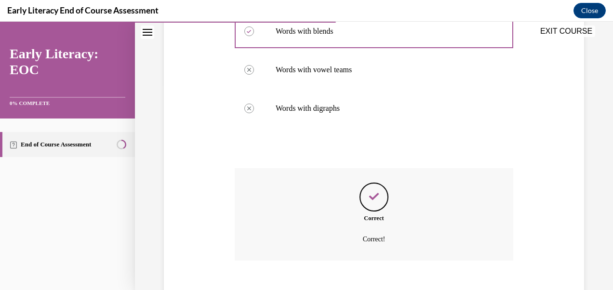
scroll to position [260, 0]
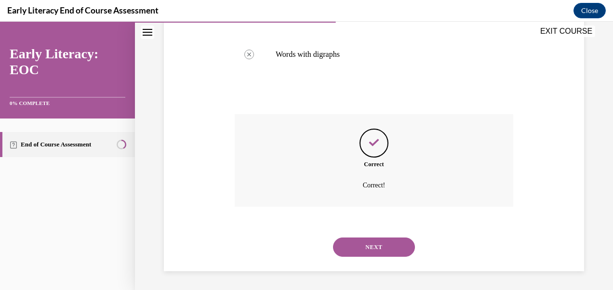
click at [381, 244] on button "NEXT" at bounding box center [374, 247] width 82 height 19
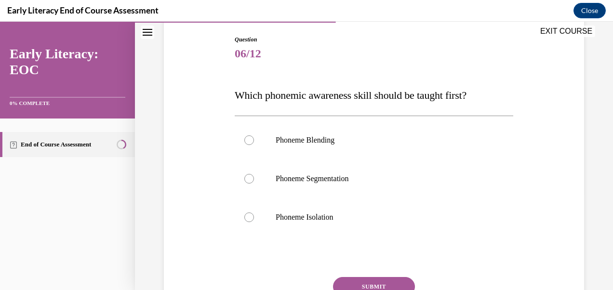
scroll to position [108, 0]
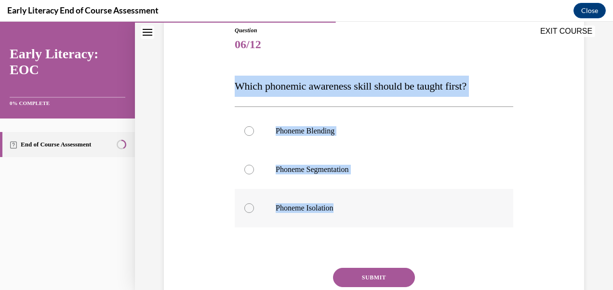
drag, startPoint x: 235, startPoint y: 85, endPoint x: 340, endPoint y: 205, distance: 159.6
click at [340, 205] on div "Question 06/12 Which phonemic awareness skill should be taught first? Phoneme B…" at bounding box center [374, 186] width 279 height 321
click at [321, 204] on p "Phoneme Isolation" at bounding box center [383, 208] width 214 height 10
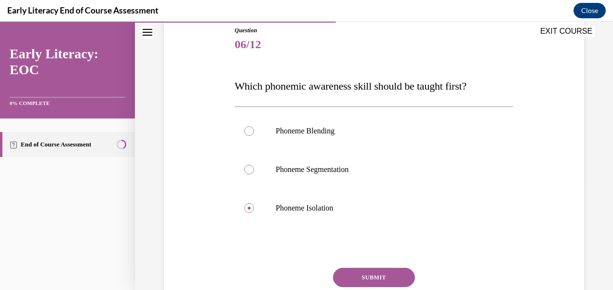
click at [356, 273] on button "SUBMIT" at bounding box center [374, 277] width 82 height 19
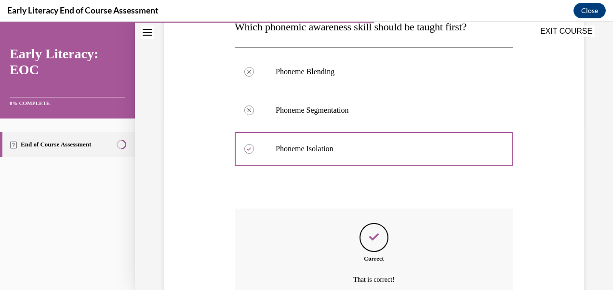
scroll to position [259, 0]
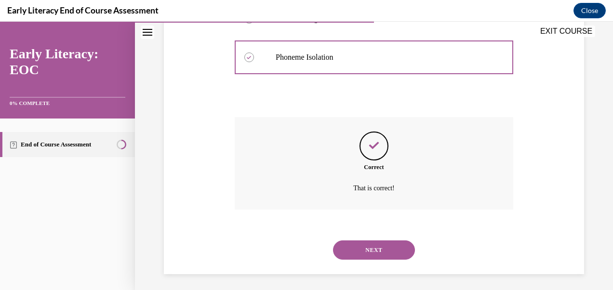
click at [382, 246] on button "NEXT" at bounding box center [374, 250] width 82 height 19
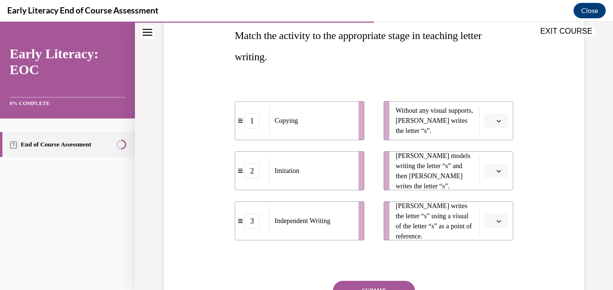
scroll to position [162, 0]
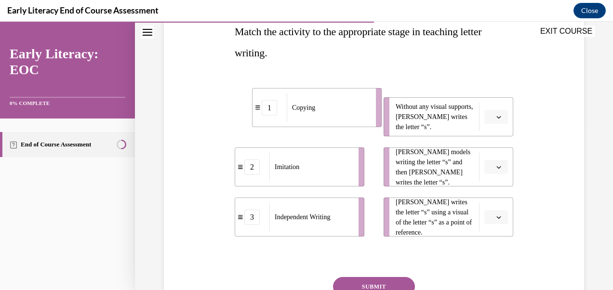
drag, startPoint x: 276, startPoint y: 120, endPoint x: 293, endPoint y: 111, distance: 19.8
click at [293, 111] on span "Copying" at bounding box center [303, 108] width 23 height 10
click at [496, 117] on icon "button" at bounding box center [498, 117] width 5 height 5
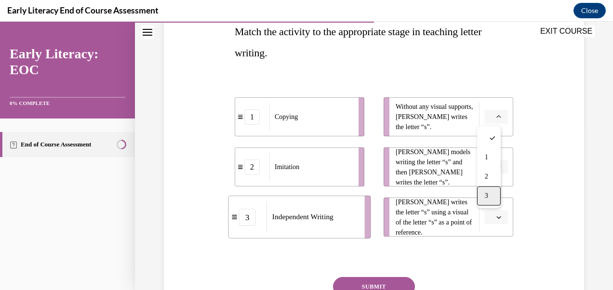
click at [490, 194] on div "3" at bounding box center [489, 196] width 24 height 19
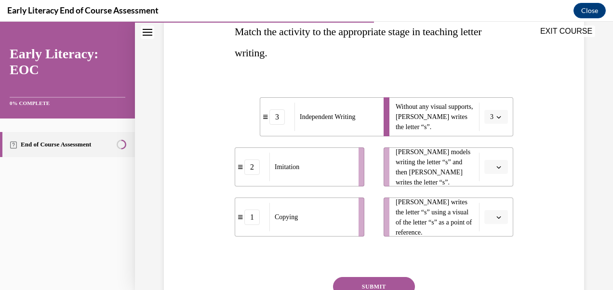
click at [486, 223] on button "button" at bounding box center [496, 217] width 24 height 14
click at [493, 175] on div "2" at bounding box center [489, 176] width 24 height 19
click at [490, 164] on span "Please select an option" at bounding box center [491, 167] width 3 height 10
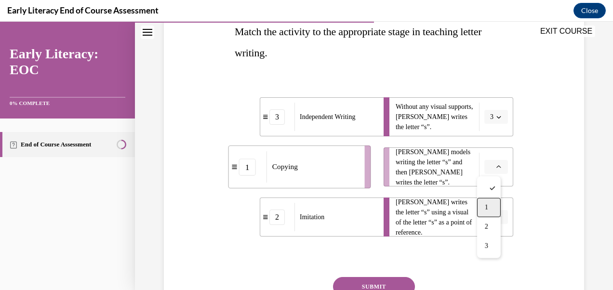
click at [482, 212] on div "1" at bounding box center [489, 207] width 24 height 19
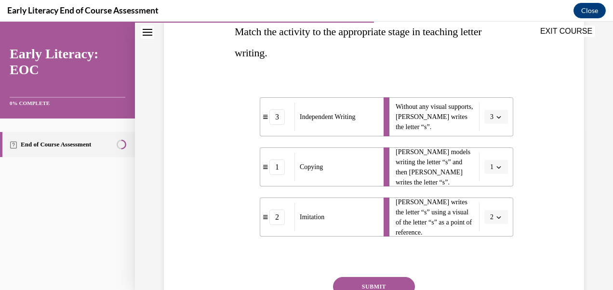
scroll to position [236, 0]
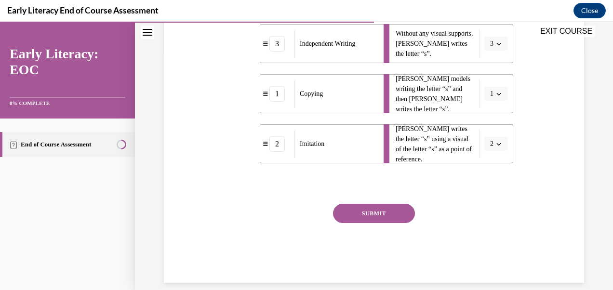
click at [388, 215] on button "SUBMIT" at bounding box center [374, 213] width 82 height 19
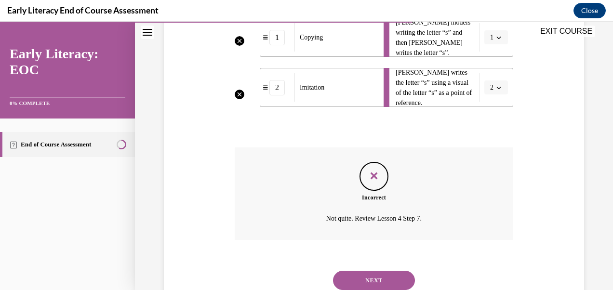
scroll to position [325, 0]
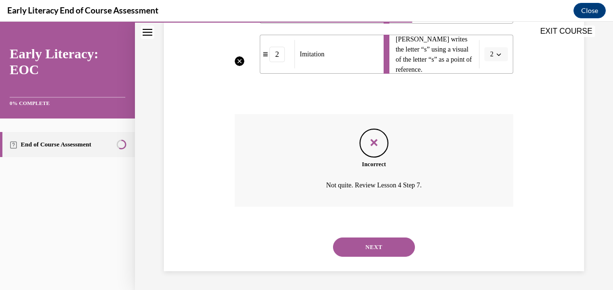
click at [377, 245] on button "NEXT" at bounding box center [374, 247] width 82 height 19
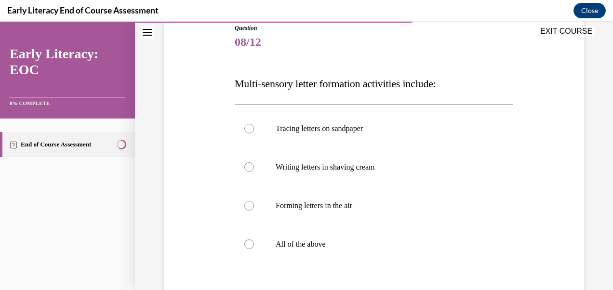
scroll to position [111, 0]
click at [300, 241] on p "All of the above" at bounding box center [383, 244] width 214 height 10
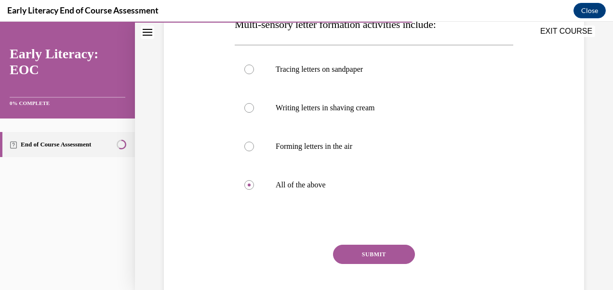
click at [379, 255] on button "SUBMIT" at bounding box center [374, 254] width 82 height 19
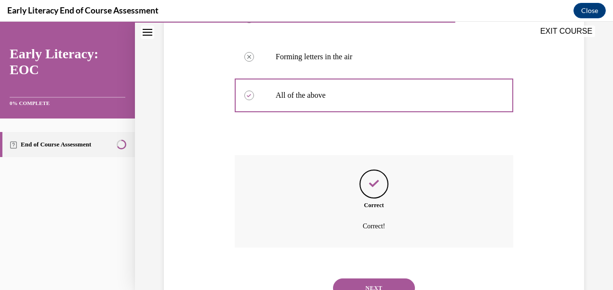
scroll to position [300, 0]
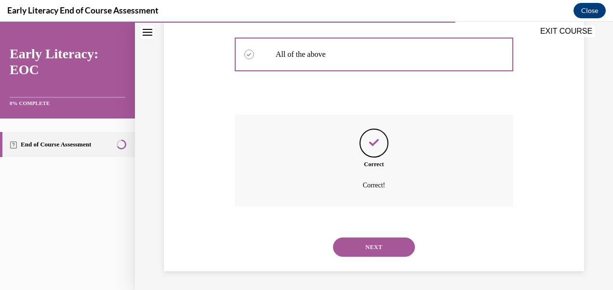
click at [363, 245] on button "NEXT" at bounding box center [374, 247] width 82 height 19
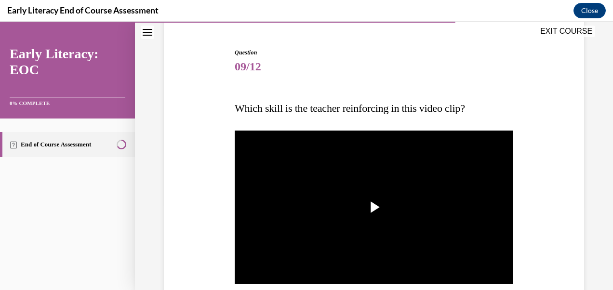
scroll to position [89, 0]
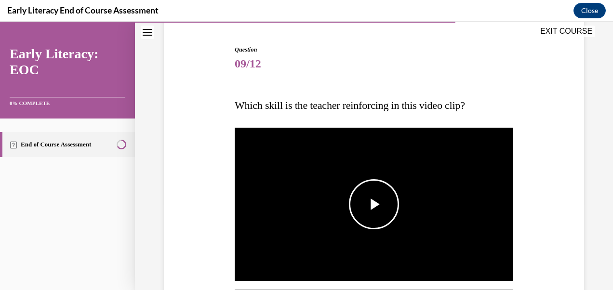
click at [374, 204] on span "Video player" at bounding box center [374, 204] width 0 height 0
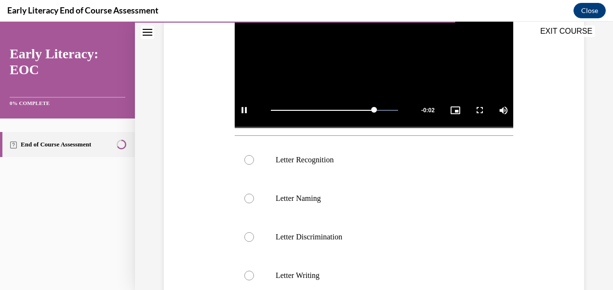
scroll to position [285, 0]
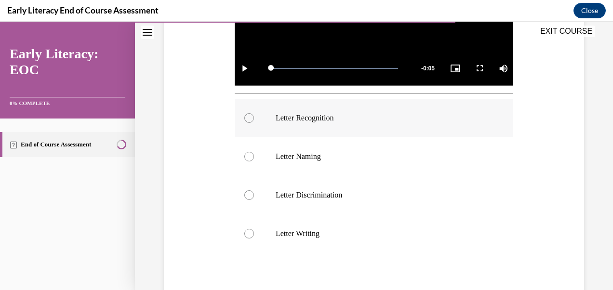
click at [383, 123] on div at bounding box center [374, 118] width 279 height 39
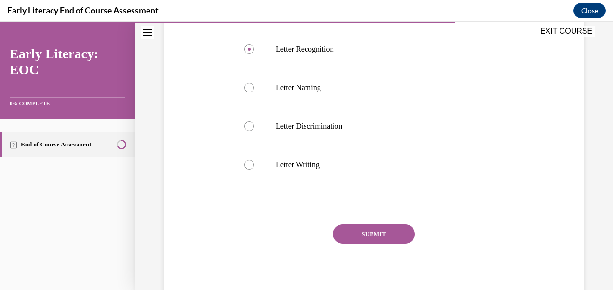
click at [380, 230] on button "SUBMIT" at bounding box center [374, 234] width 82 height 19
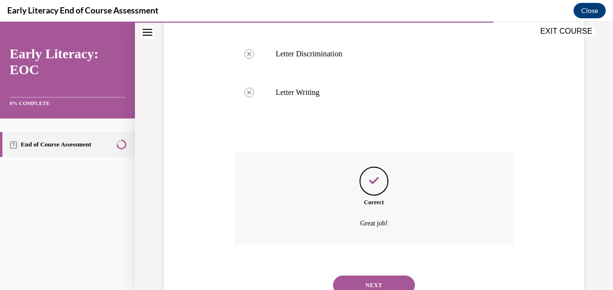
scroll to position [461, 0]
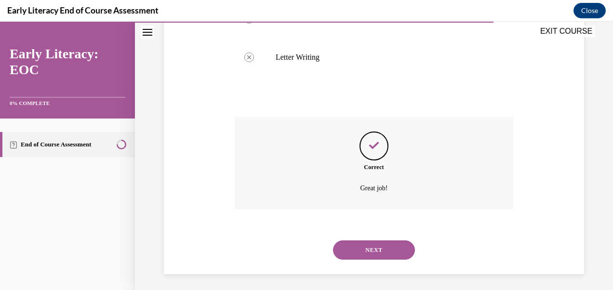
click at [384, 247] on button "NEXT" at bounding box center [374, 250] width 82 height 19
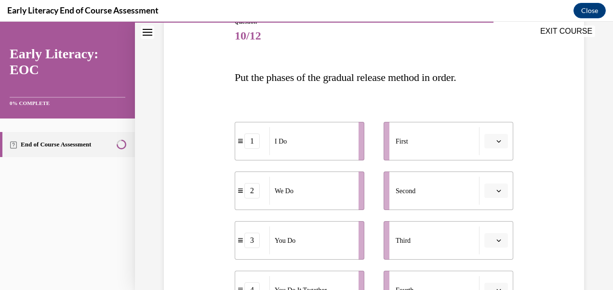
scroll to position [116, 0]
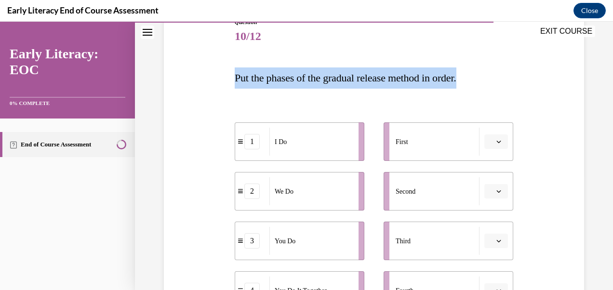
drag, startPoint x: 234, startPoint y: 77, endPoint x: 512, endPoint y: 75, distance: 277.6
click at [512, 75] on div "Question 10/12 Put the phases of the gradual release method in order. 1 I Do 2 …" at bounding box center [373, 209] width 425 height 441
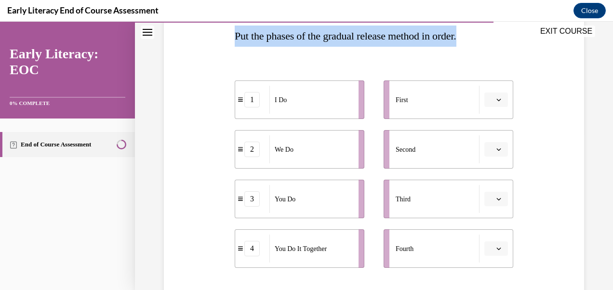
click at [458, 102] on div "First" at bounding box center [438, 100] width 84 height 28
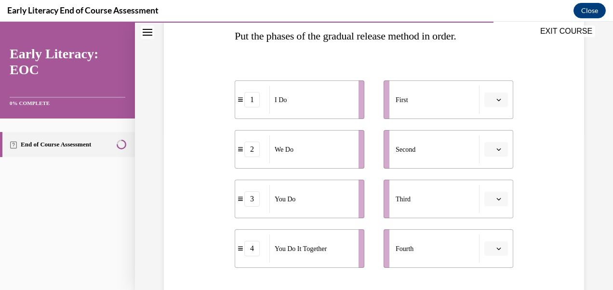
click at [497, 102] on button "button" at bounding box center [496, 100] width 24 height 14
click at [490, 140] on div "1" at bounding box center [489, 140] width 24 height 19
click at [490, 149] on span "Please select an option" at bounding box center [491, 150] width 3 height 10
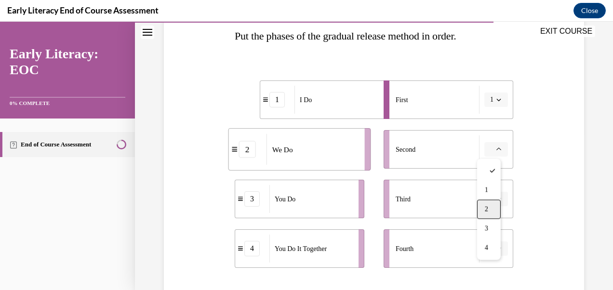
click at [493, 211] on div "2" at bounding box center [489, 209] width 24 height 19
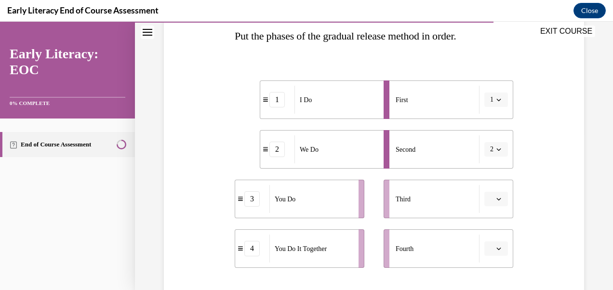
click at [484, 202] on button "button" at bounding box center [496, 199] width 24 height 14
click at [489, 155] on div "3" at bounding box center [489, 158] width 24 height 19
click at [497, 245] on button "button" at bounding box center [496, 248] width 24 height 14
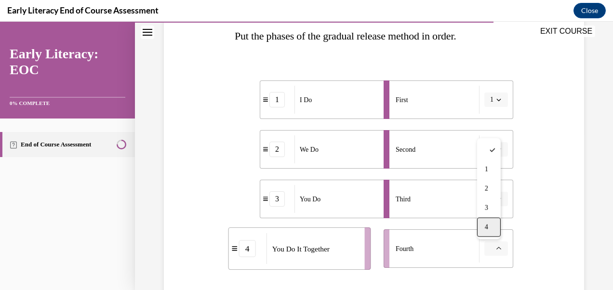
click at [487, 224] on span "4" at bounding box center [486, 228] width 3 height 8
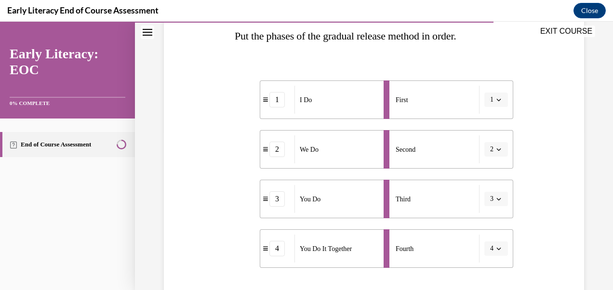
scroll to position [275, 0]
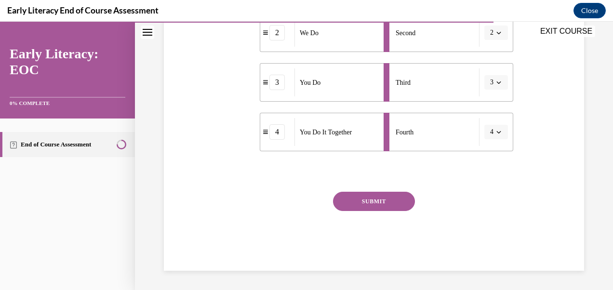
click at [383, 191] on div "Question 10/12 Put the phases of the gradual release method in order. 1 I Do 2 …" at bounding box center [374, 65] width 279 height 412
click at [384, 197] on button "SUBMIT" at bounding box center [374, 201] width 82 height 19
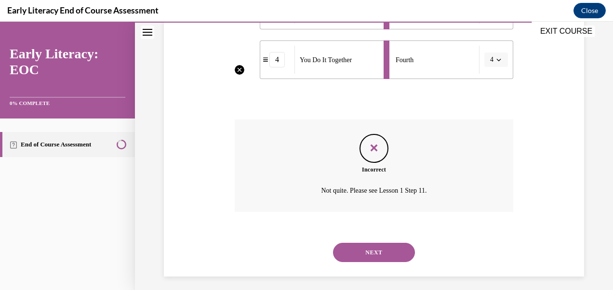
scroll to position [349, 0]
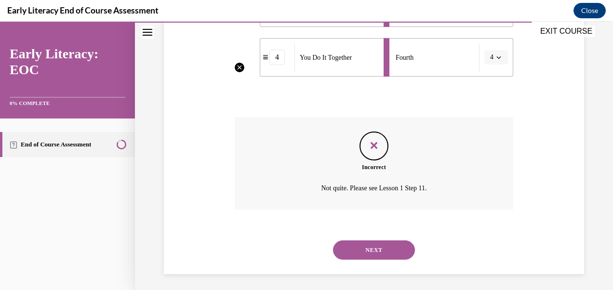
click at [384, 249] on button "NEXT" at bounding box center [374, 250] width 82 height 19
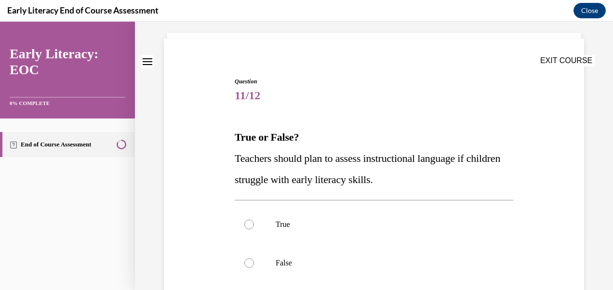
scroll to position [64, 0]
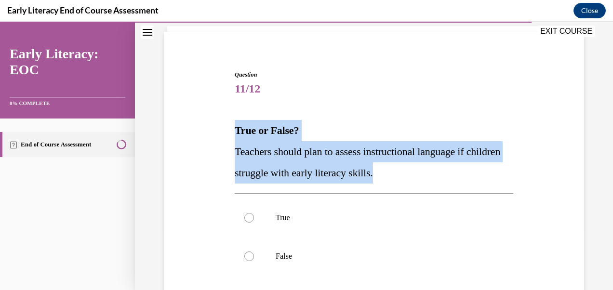
drag, startPoint x: 234, startPoint y: 132, endPoint x: 447, endPoint y: 182, distance: 218.8
click at [447, 182] on div "True or False? Teachers should plan to assess instructional language if childre…" at bounding box center [374, 152] width 279 height 64
click at [302, 211] on div at bounding box center [374, 218] width 279 height 39
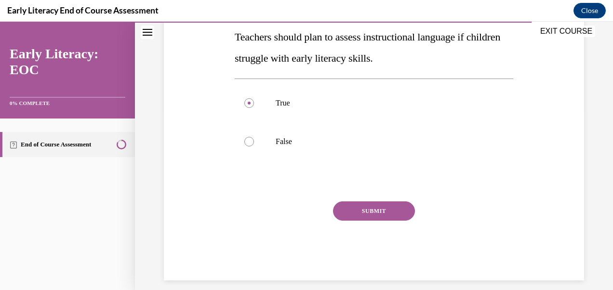
click at [367, 206] on button "SUBMIT" at bounding box center [374, 210] width 82 height 19
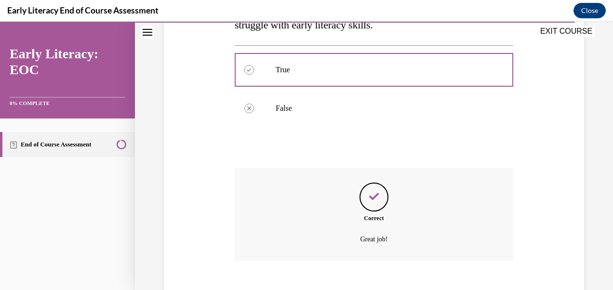
scroll to position [266, 0]
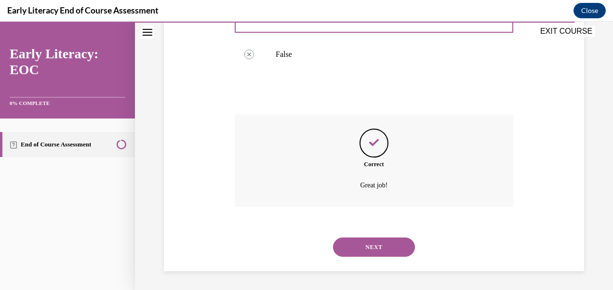
click at [377, 244] on button "NEXT" at bounding box center [374, 247] width 82 height 19
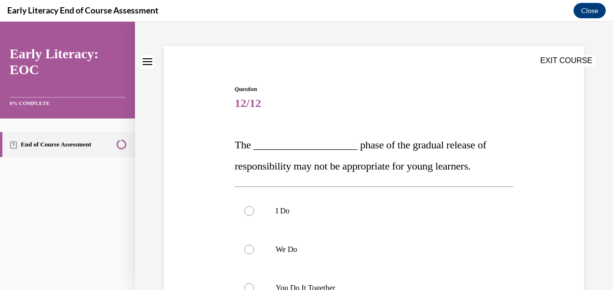
scroll to position [53, 0]
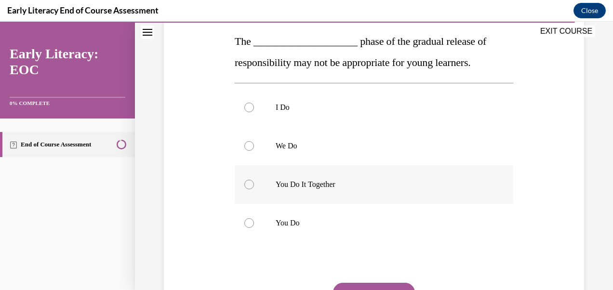
click at [332, 181] on p "You Do It Together" at bounding box center [383, 185] width 214 height 10
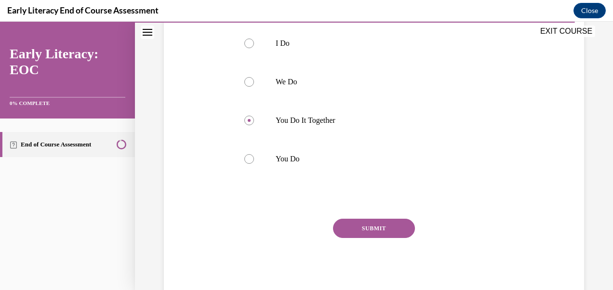
click at [367, 230] on button "SUBMIT" at bounding box center [374, 228] width 82 height 19
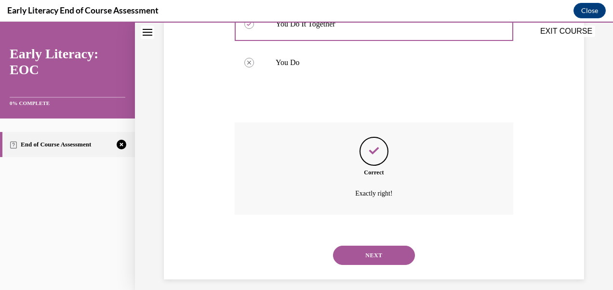
scroll to position [321, 0]
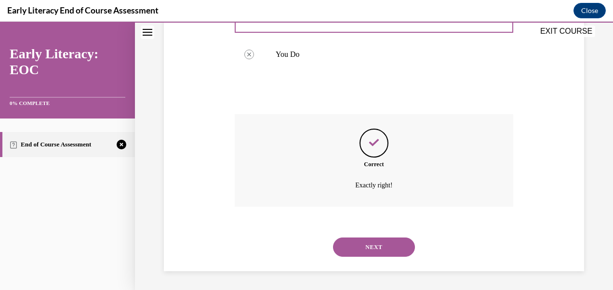
click at [373, 255] on button "NEXT" at bounding box center [374, 247] width 82 height 19
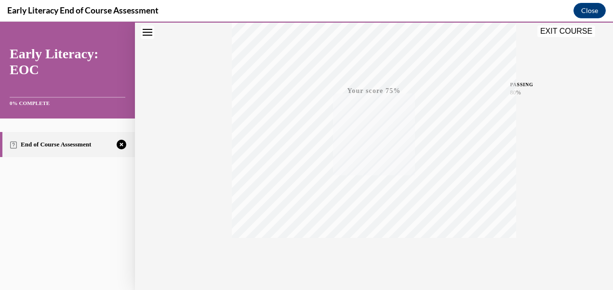
scroll to position [225, 0]
click at [370, 232] on icon "button" at bounding box center [374, 232] width 34 height 11
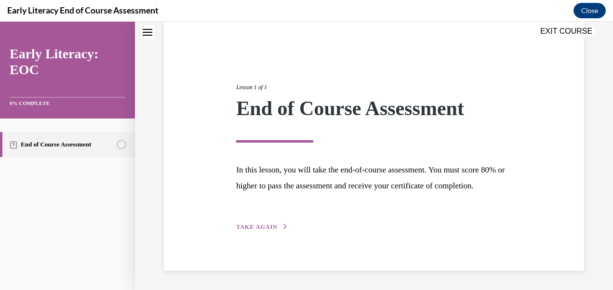
scroll to position [89, 0]
click at [275, 230] on button "TAKE AGAIN" at bounding box center [262, 227] width 52 height 9
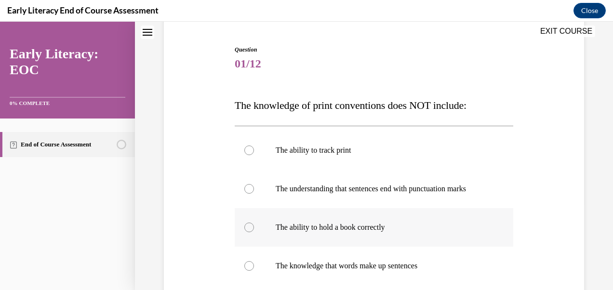
click at [358, 231] on div at bounding box center [374, 227] width 279 height 39
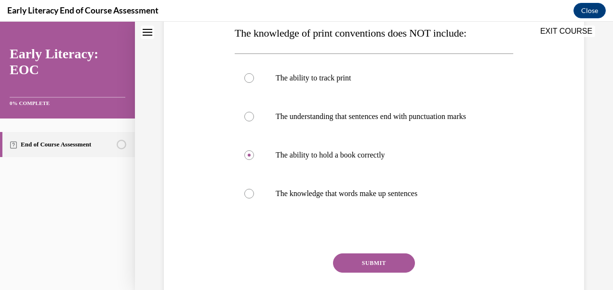
scroll to position [161, 0]
click at [377, 272] on button "SUBMIT" at bounding box center [374, 262] width 82 height 19
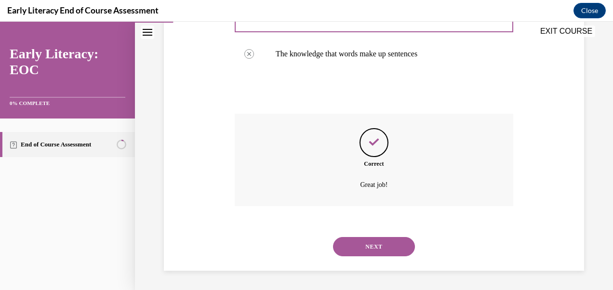
scroll to position [310, 0]
click at [362, 248] on button "NEXT" at bounding box center [374, 246] width 82 height 19
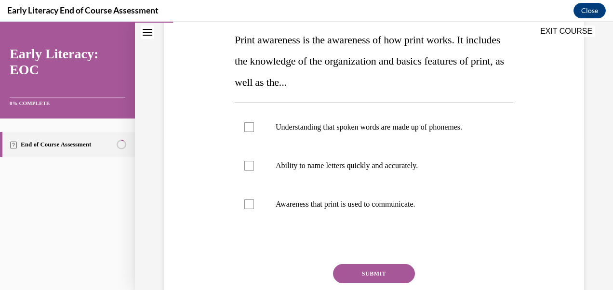
scroll to position [156, 0]
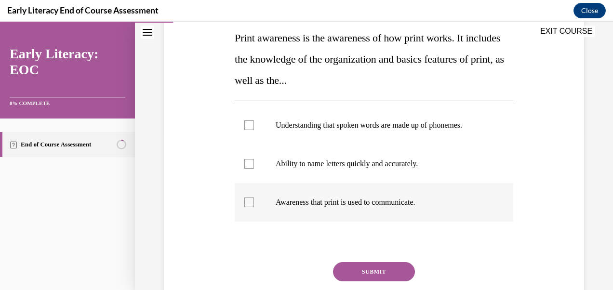
click at [375, 202] on p "Awareness that print is used to communicate." at bounding box center [383, 203] width 214 height 10
click at [361, 268] on button "SUBMIT" at bounding box center [374, 271] width 82 height 19
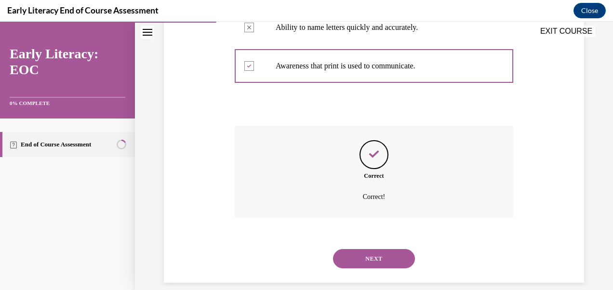
scroll to position [304, 0]
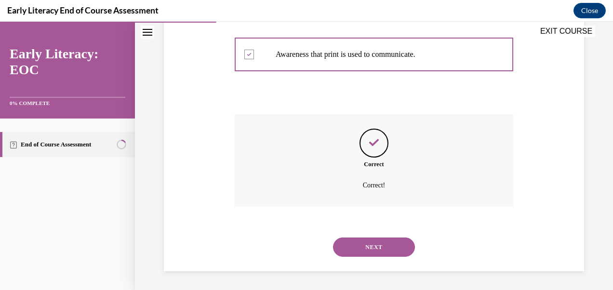
click at [397, 247] on button "NEXT" at bounding box center [374, 247] width 82 height 19
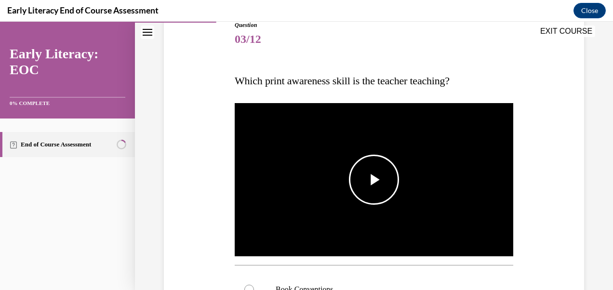
scroll to position [121, 0]
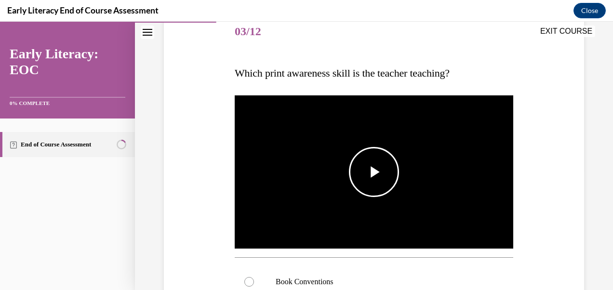
click at [380, 194] on img "Video player" at bounding box center [374, 172] width 279 height 157
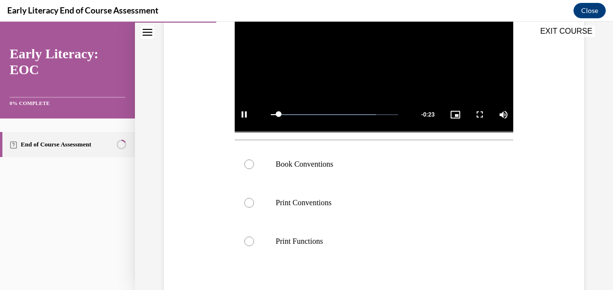
scroll to position [243, 0]
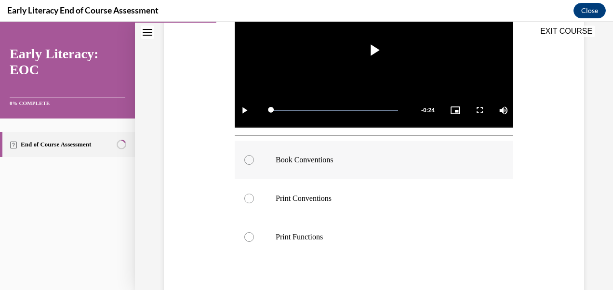
click at [320, 147] on div at bounding box center [374, 160] width 279 height 39
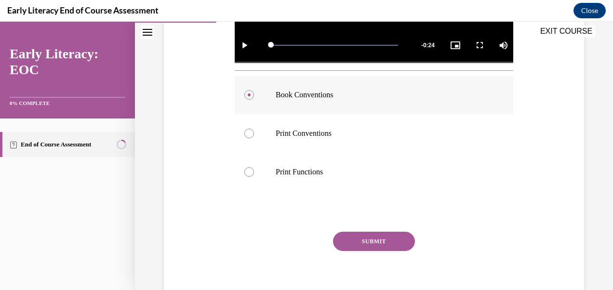
scroll to position [316, 0]
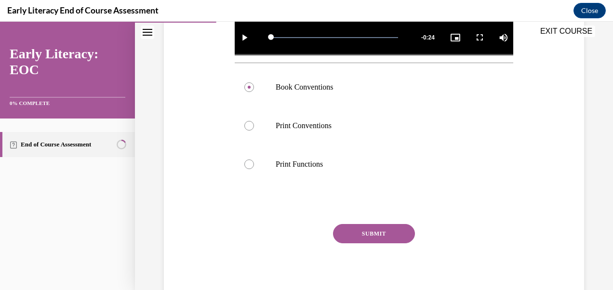
click at [383, 238] on button "SUBMIT" at bounding box center [374, 233] width 82 height 19
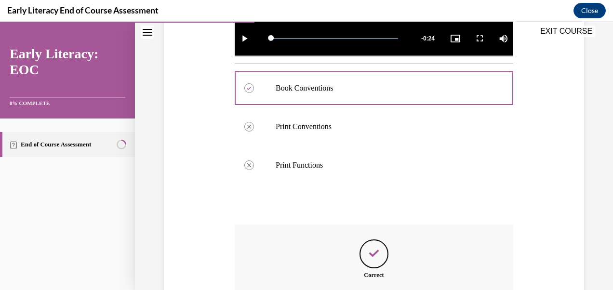
scroll to position [423, 0]
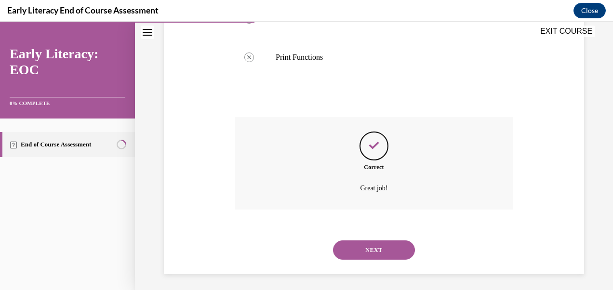
drag, startPoint x: 400, startPoint y: 238, endPoint x: 362, endPoint y: 250, distance: 39.8
click at [362, 250] on button "NEXT" at bounding box center [374, 250] width 82 height 19
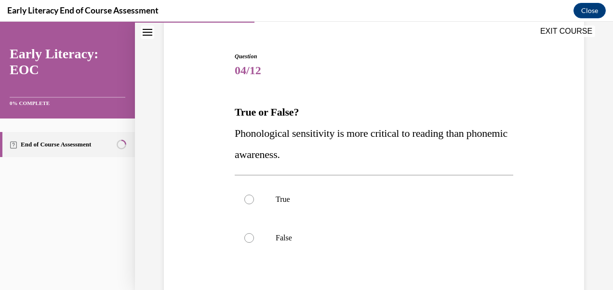
scroll to position [83, 0]
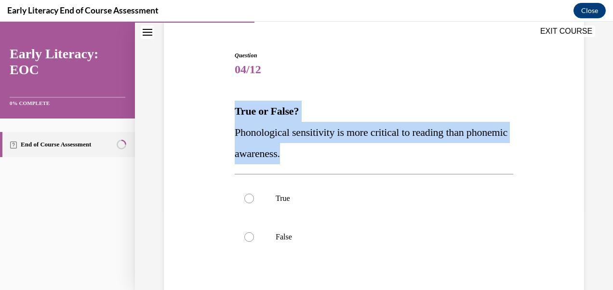
drag, startPoint x: 234, startPoint y: 107, endPoint x: 339, endPoint y: 157, distance: 116.6
click at [339, 157] on div "True or False? Phonological sensitivity is more critical to reading than phonem…" at bounding box center [374, 133] width 279 height 64
click at [324, 249] on div at bounding box center [374, 237] width 279 height 39
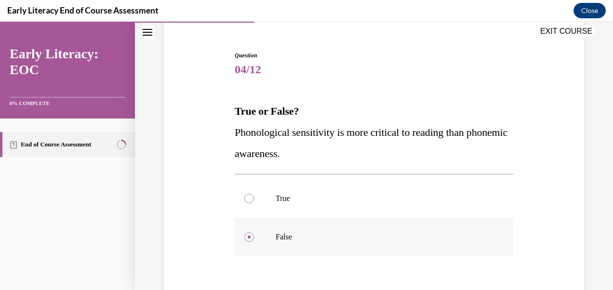
scroll to position [187, 0]
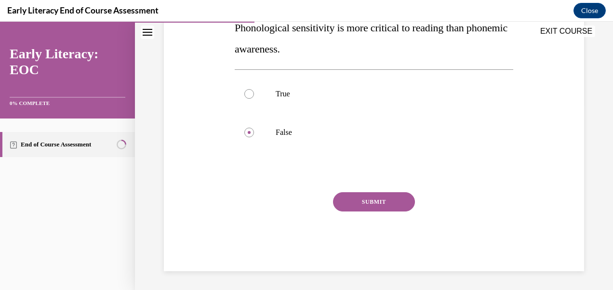
click at [373, 199] on button "SUBMIT" at bounding box center [374, 201] width 82 height 19
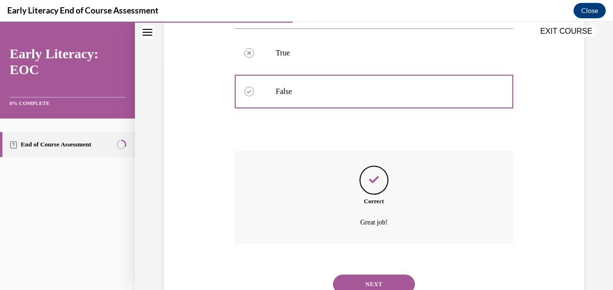
scroll to position [266, 0]
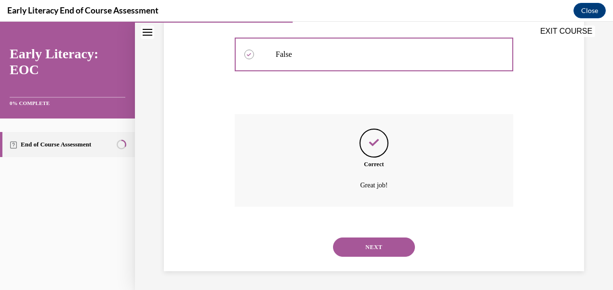
click at [377, 249] on button "NEXT" at bounding box center [374, 247] width 82 height 19
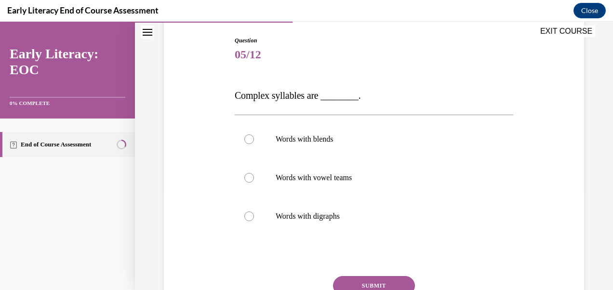
scroll to position [99, 0]
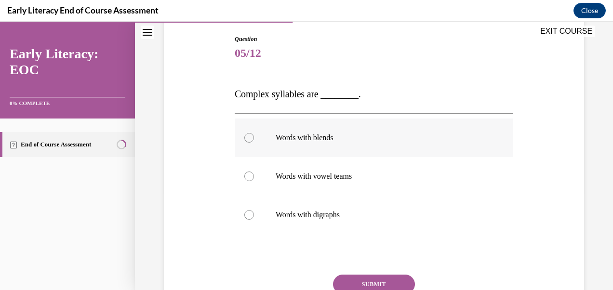
click at [300, 136] on p "Words with blends" at bounding box center [383, 138] width 214 height 10
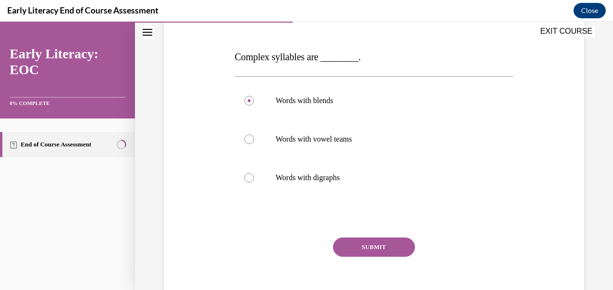
scroll to position [137, 0]
click at [362, 244] on button "SUBMIT" at bounding box center [374, 246] width 82 height 19
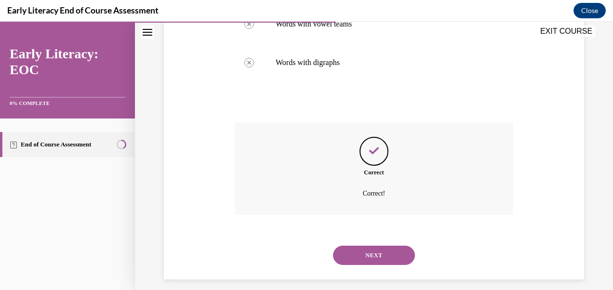
scroll to position [260, 0]
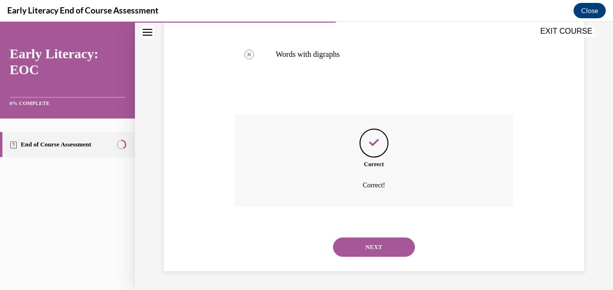
click at [362, 244] on button "NEXT" at bounding box center [374, 247] width 82 height 19
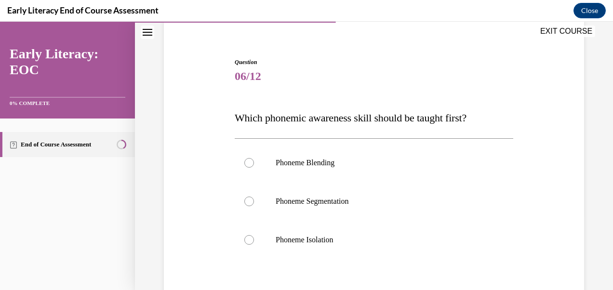
scroll to position [77, 0]
click at [332, 227] on div at bounding box center [374, 239] width 279 height 39
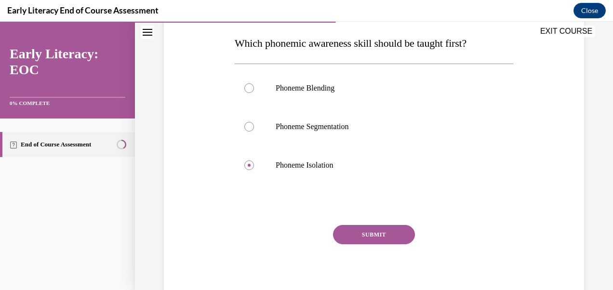
click at [354, 235] on button "SUBMIT" at bounding box center [374, 234] width 82 height 19
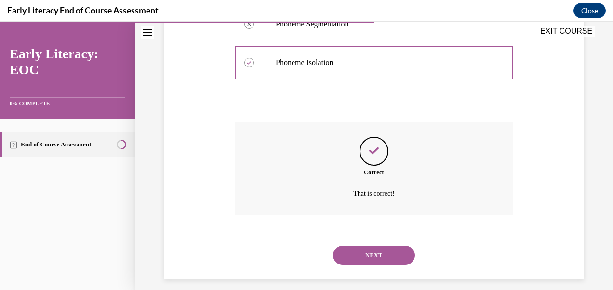
scroll to position [262, 0]
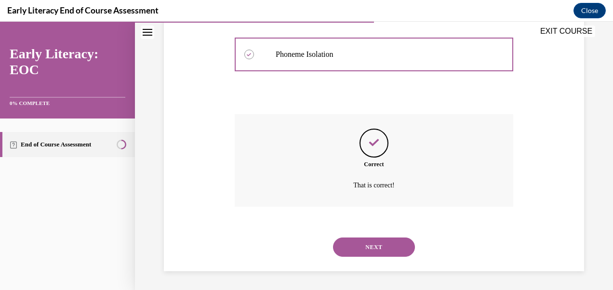
click at [365, 242] on button "NEXT" at bounding box center [374, 247] width 82 height 19
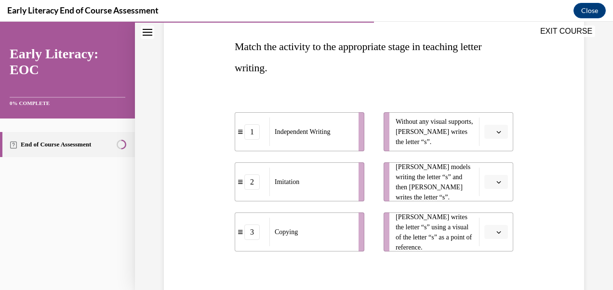
scroll to position [146, 0]
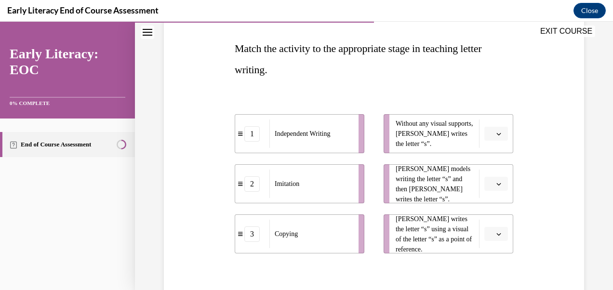
click at [494, 127] on button "button" at bounding box center [496, 134] width 24 height 14
click at [492, 170] on div "1" at bounding box center [489, 173] width 24 height 19
click at [496, 232] on icon "button" at bounding box center [498, 234] width 5 height 5
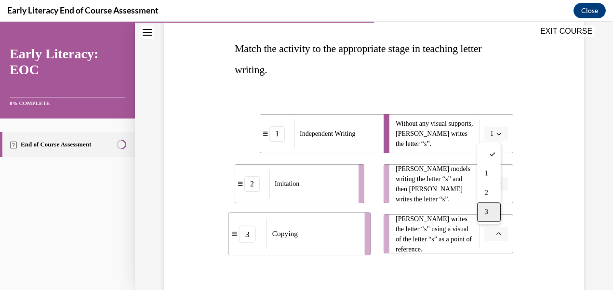
click at [488, 210] on span "3" at bounding box center [486, 212] width 3 height 8
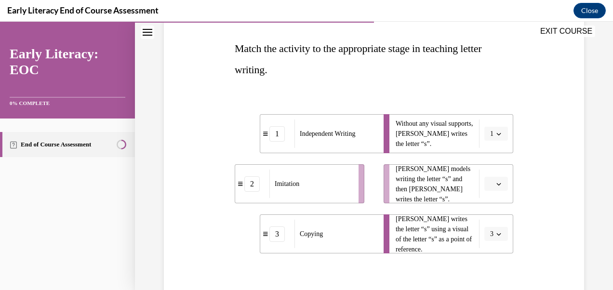
click at [496, 182] on icon "button" at bounding box center [498, 184] width 5 height 5
click at [490, 242] on div "2" at bounding box center [489, 243] width 24 height 19
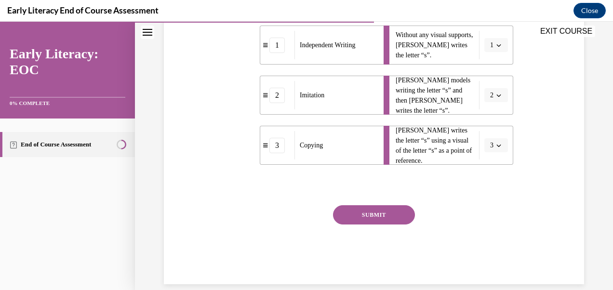
scroll to position [240, 0]
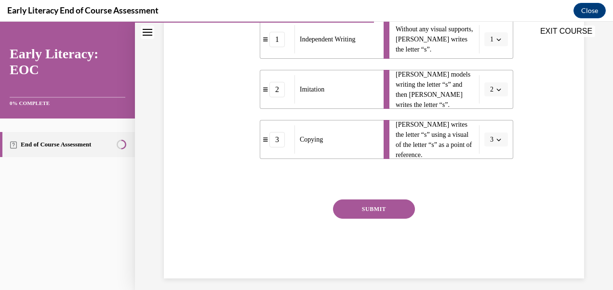
click at [360, 225] on div "SUBMIT" at bounding box center [374, 224] width 279 height 48
click at [359, 215] on button "SUBMIT" at bounding box center [374, 209] width 82 height 19
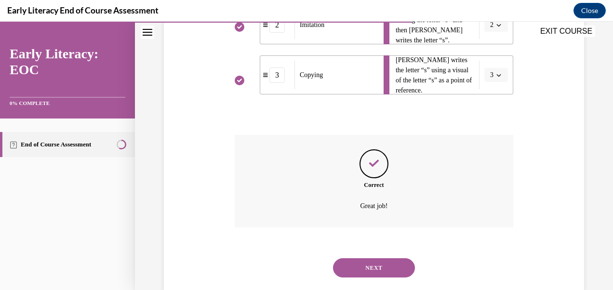
scroll to position [325, 0]
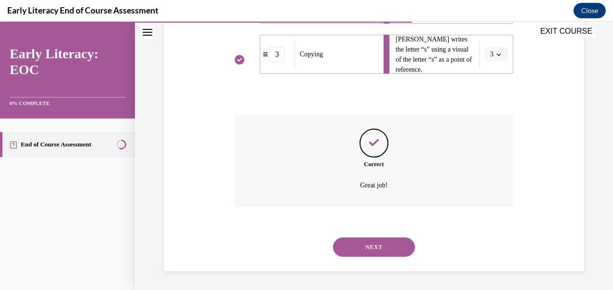
click at [374, 245] on button "NEXT" at bounding box center [374, 247] width 82 height 19
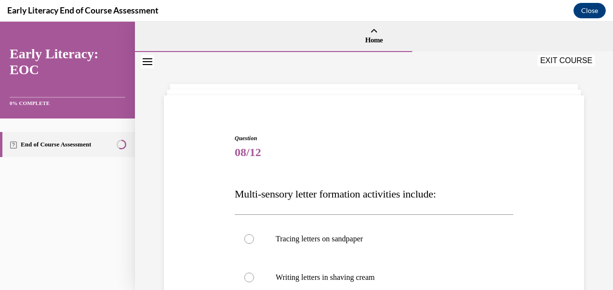
scroll to position [99, 0]
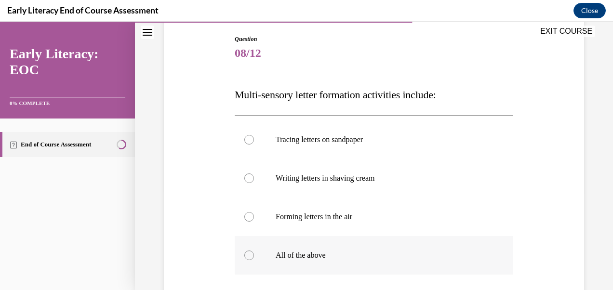
click at [339, 246] on div at bounding box center [374, 255] width 279 height 39
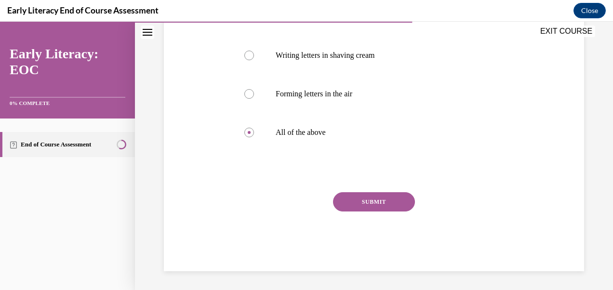
click at [379, 200] on button "SUBMIT" at bounding box center [374, 201] width 82 height 19
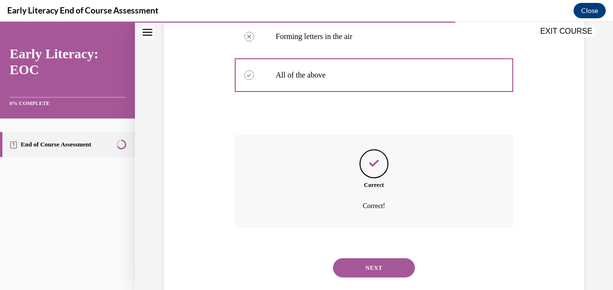
scroll to position [300, 0]
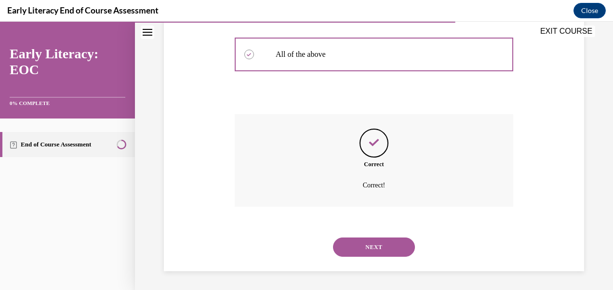
click at [372, 244] on button "NEXT" at bounding box center [374, 247] width 82 height 19
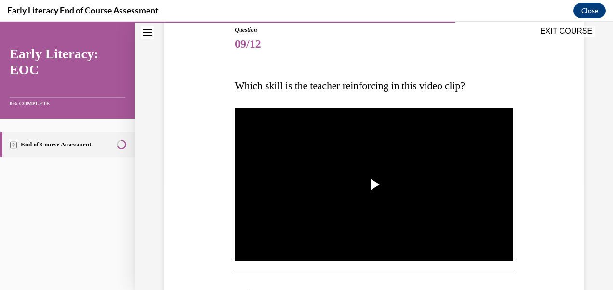
scroll to position [109, 0]
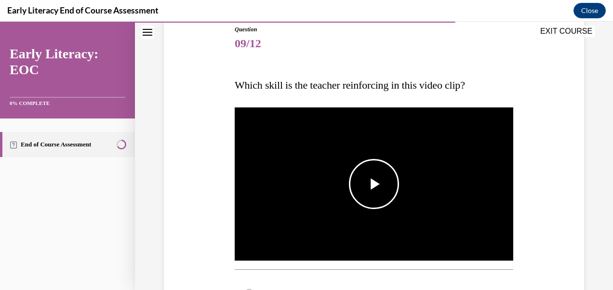
click at [374, 184] on span "Video player" at bounding box center [374, 184] width 0 height 0
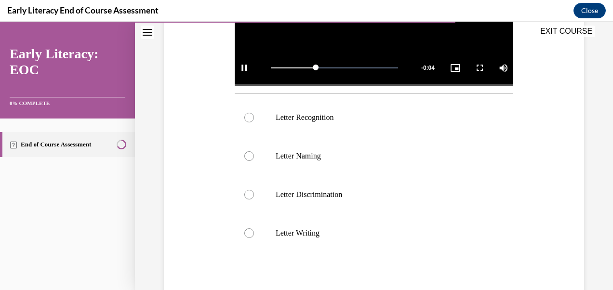
scroll to position [286, 0]
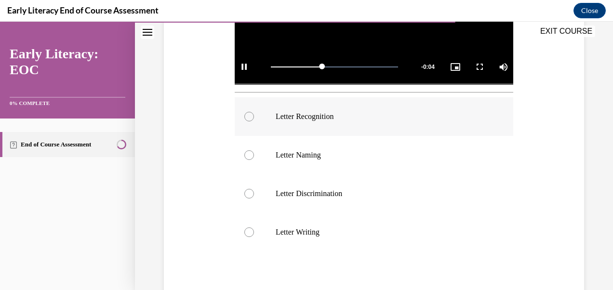
click at [353, 112] on p "Letter Recognition" at bounding box center [383, 117] width 214 height 10
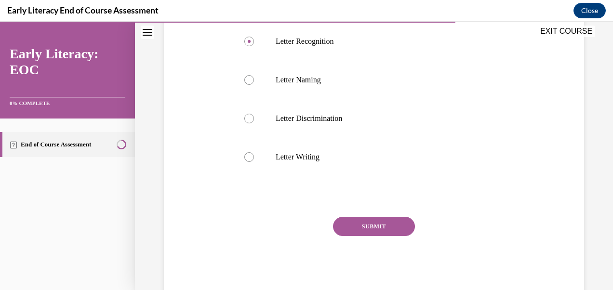
scroll to position [366, 0]
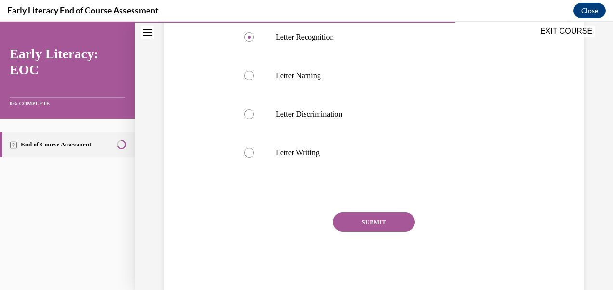
click at [364, 222] on button "SUBMIT" at bounding box center [374, 222] width 82 height 19
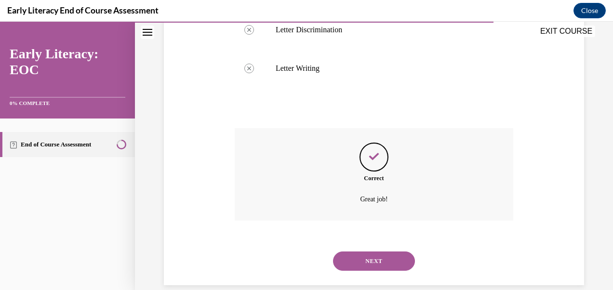
scroll to position [461, 0]
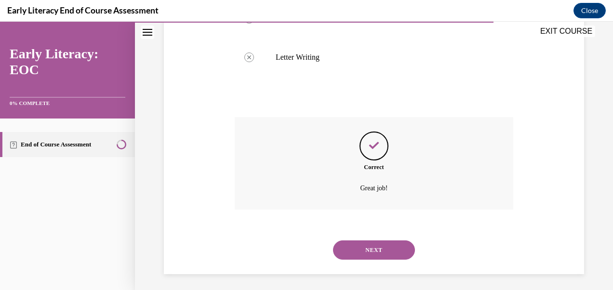
click at [370, 242] on button "NEXT" at bounding box center [374, 250] width 82 height 19
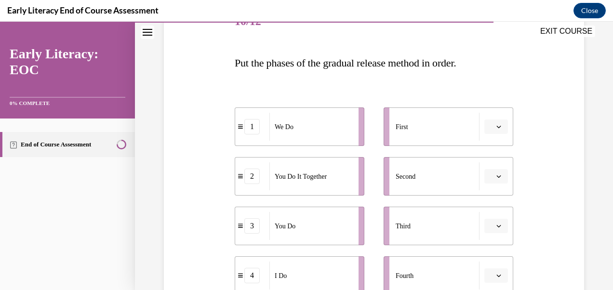
scroll to position [136, 0]
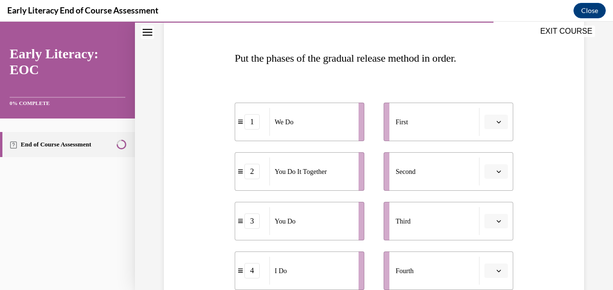
click at [488, 128] on button "button" at bounding box center [496, 122] width 24 height 14
click at [494, 216] on div "4" at bounding box center [489, 220] width 24 height 19
click at [484, 174] on button "button" at bounding box center [496, 171] width 24 height 14
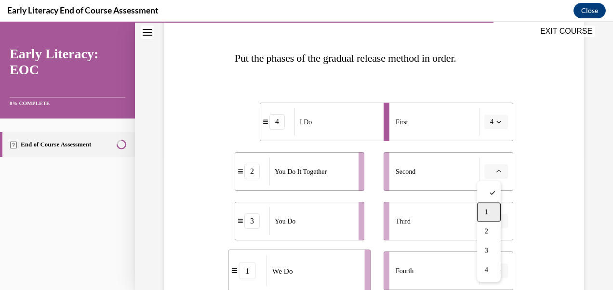
click at [492, 210] on div "1" at bounding box center [489, 211] width 24 height 19
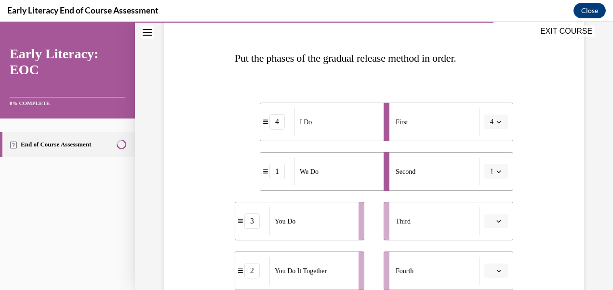
click at [490, 217] on span "Please select an option" at bounding box center [491, 221] width 3 height 10
click at [490, 157] on div "2" at bounding box center [489, 161] width 24 height 19
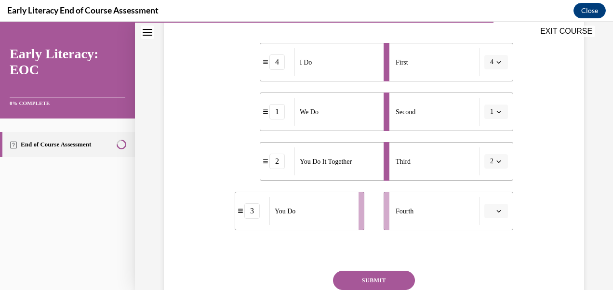
click at [495, 214] on span "button" at bounding box center [498, 211] width 7 height 7
click at [489, 161] on div "3" at bounding box center [489, 170] width 24 height 19
click at [383, 284] on button "SUBMIT" at bounding box center [374, 280] width 82 height 19
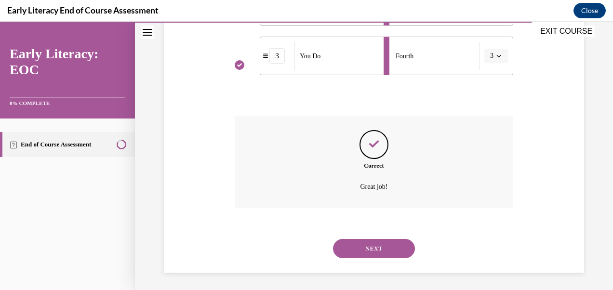
scroll to position [352, 0]
click at [359, 241] on button "NEXT" at bounding box center [374, 247] width 82 height 19
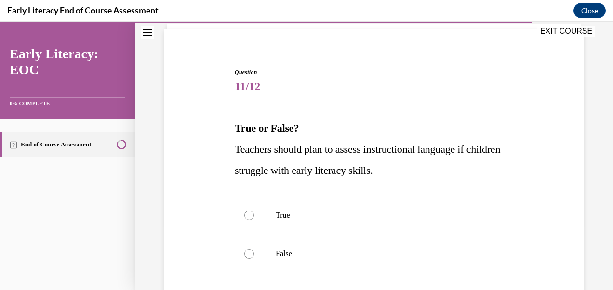
scroll to position [67, 0]
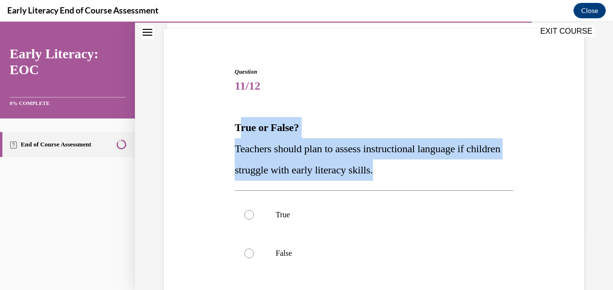
drag, startPoint x: 239, startPoint y: 134, endPoint x: 432, endPoint y: 166, distance: 195.4
click at [432, 166] on div "True or False? Teachers should plan to assess instructional language if childre…" at bounding box center [374, 149] width 279 height 64
click at [264, 199] on div at bounding box center [374, 215] width 279 height 39
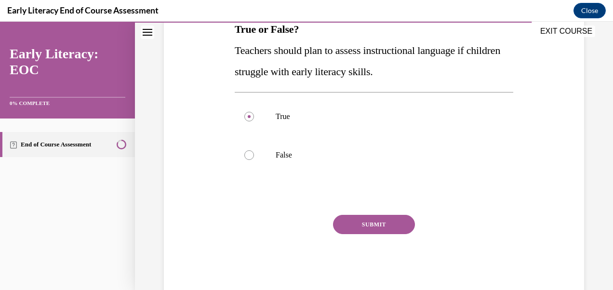
click at [356, 218] on button "SUBMIT" at bounding box center [374, 224] width 82 height 19
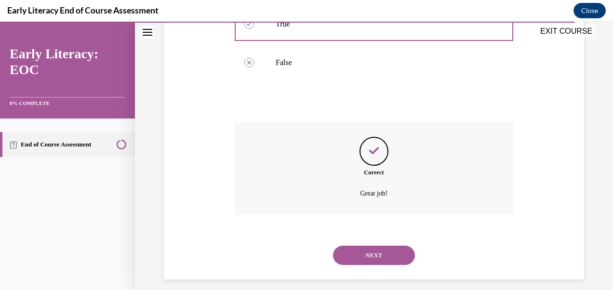
scroll to position [266, 0]
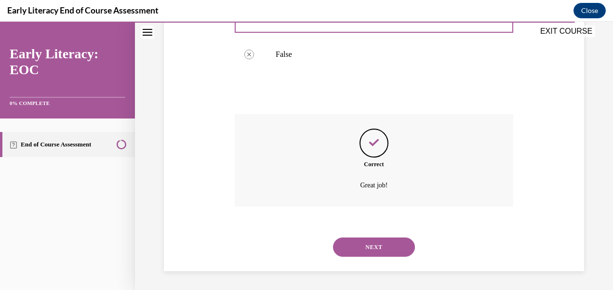
click at [366, 243] on button "NEXT" at bounding box center [374, 247] width 82 height 19
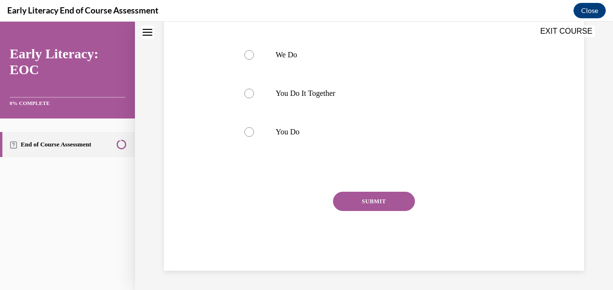
scroll to position [0, 0]
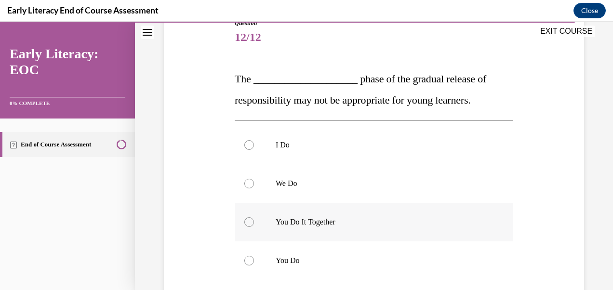
click at [335, 217] on p "You Do It Together" at bounding box center [383, 222] width 214 height 10
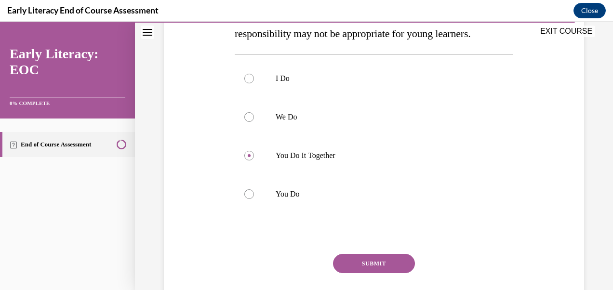
click at [363, 263] on button "SUBMIT" at bounding box center [374, 263] width 82 height 19
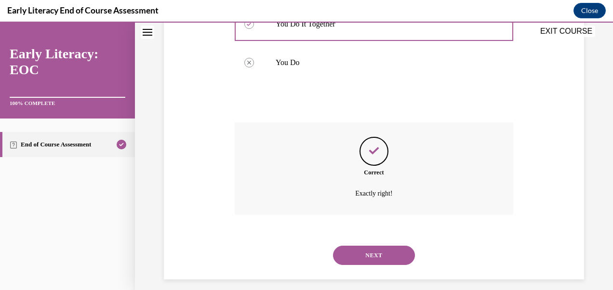
scroll to position [321, 0]
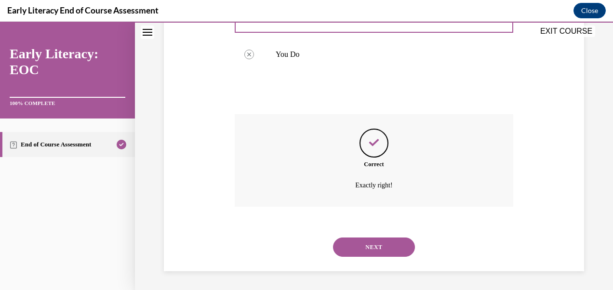
click at [367, 251] on button "NEXT" at bounding box center [374, 247] width 82 height 19
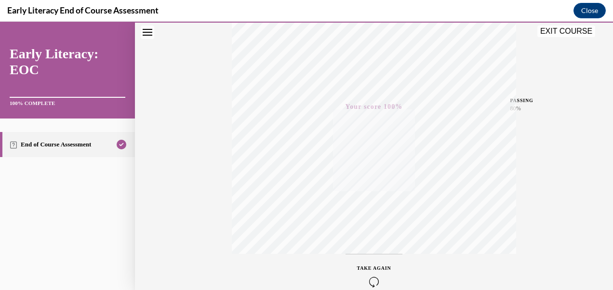
scroll to position [172, 0]
